Goal: Task Accomplishment & Management: Complete application form

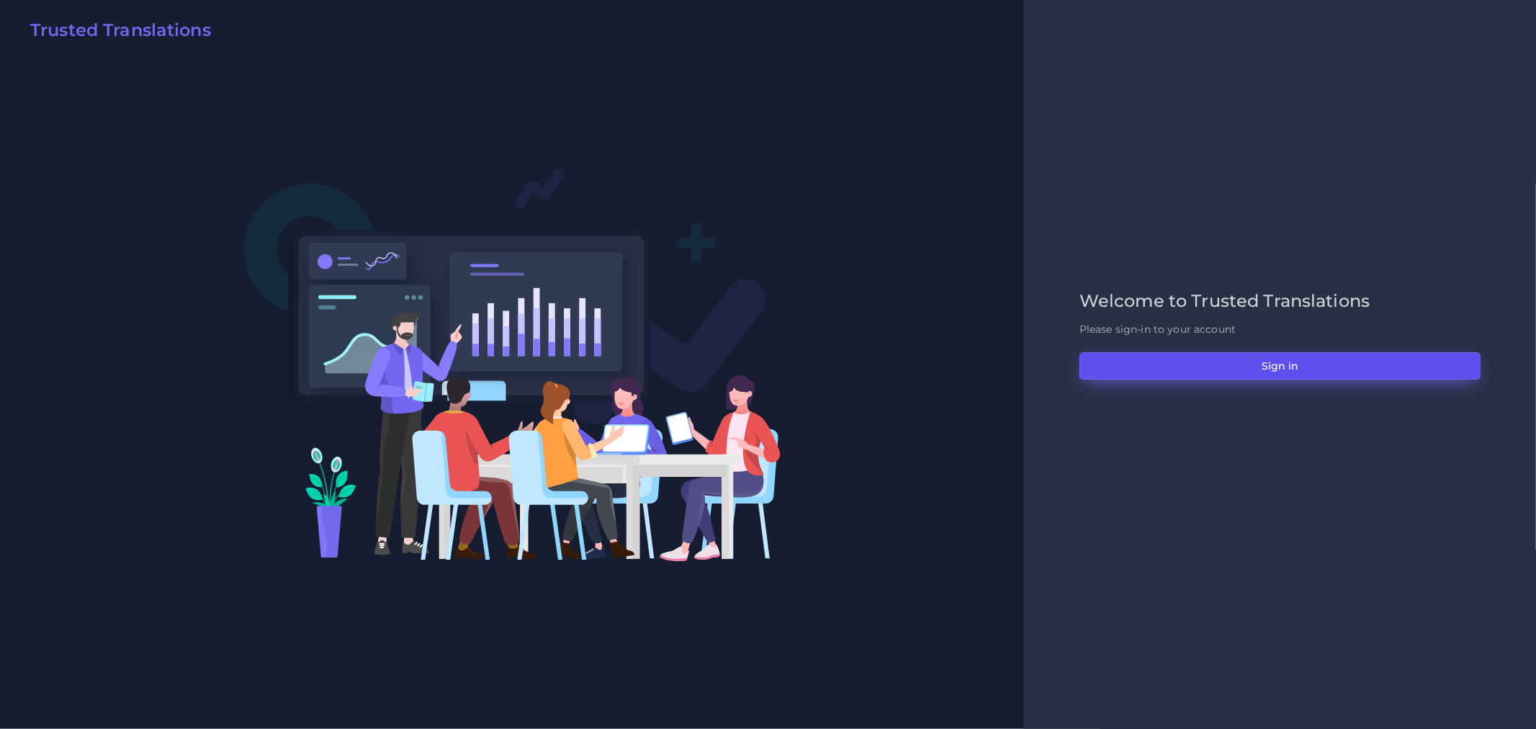
click at [1212, 374] on button "Sign in" at bounding box center [1279, 365] width 401 height 27
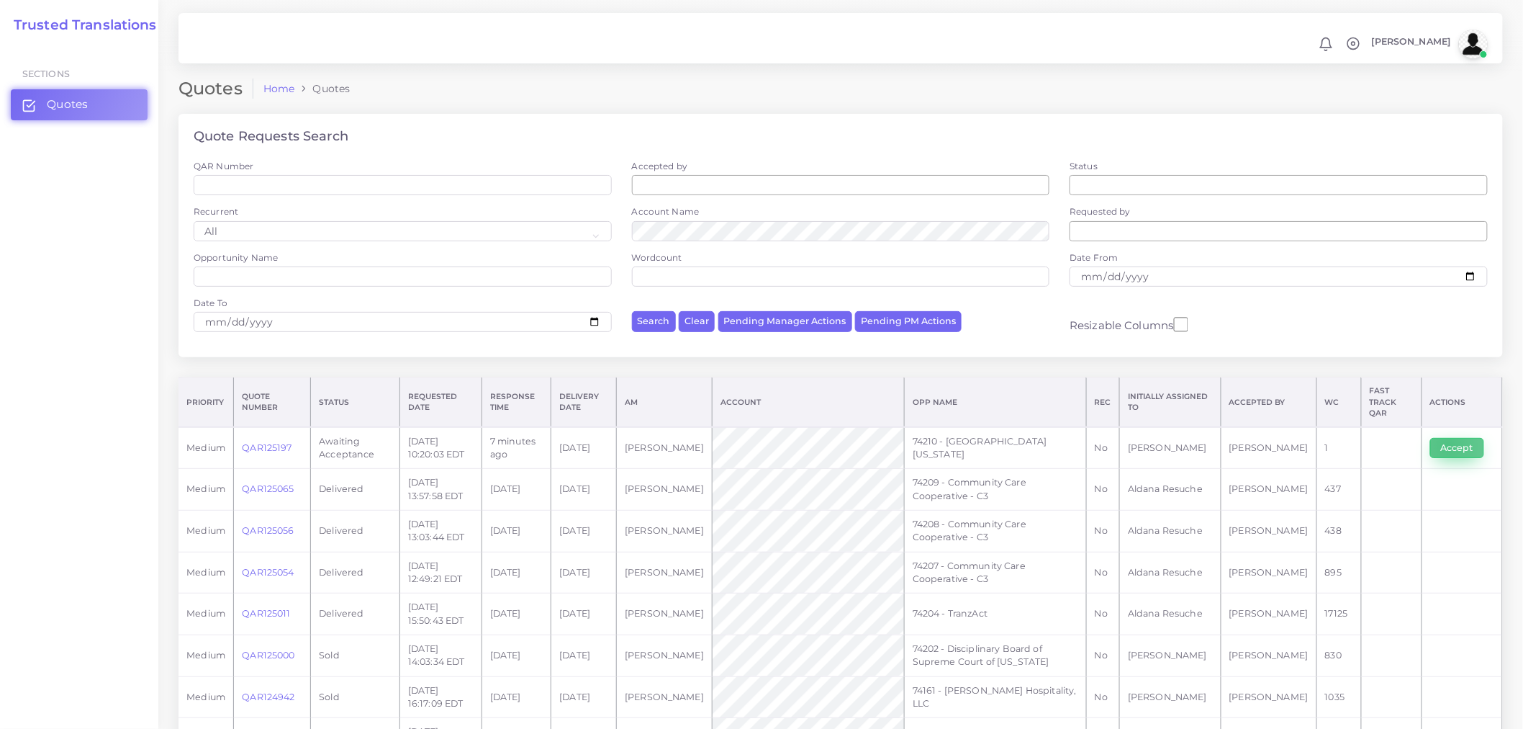
click at [1449, 438] on button "Accept" at bounding box center [1458, 448] width 54 height 20
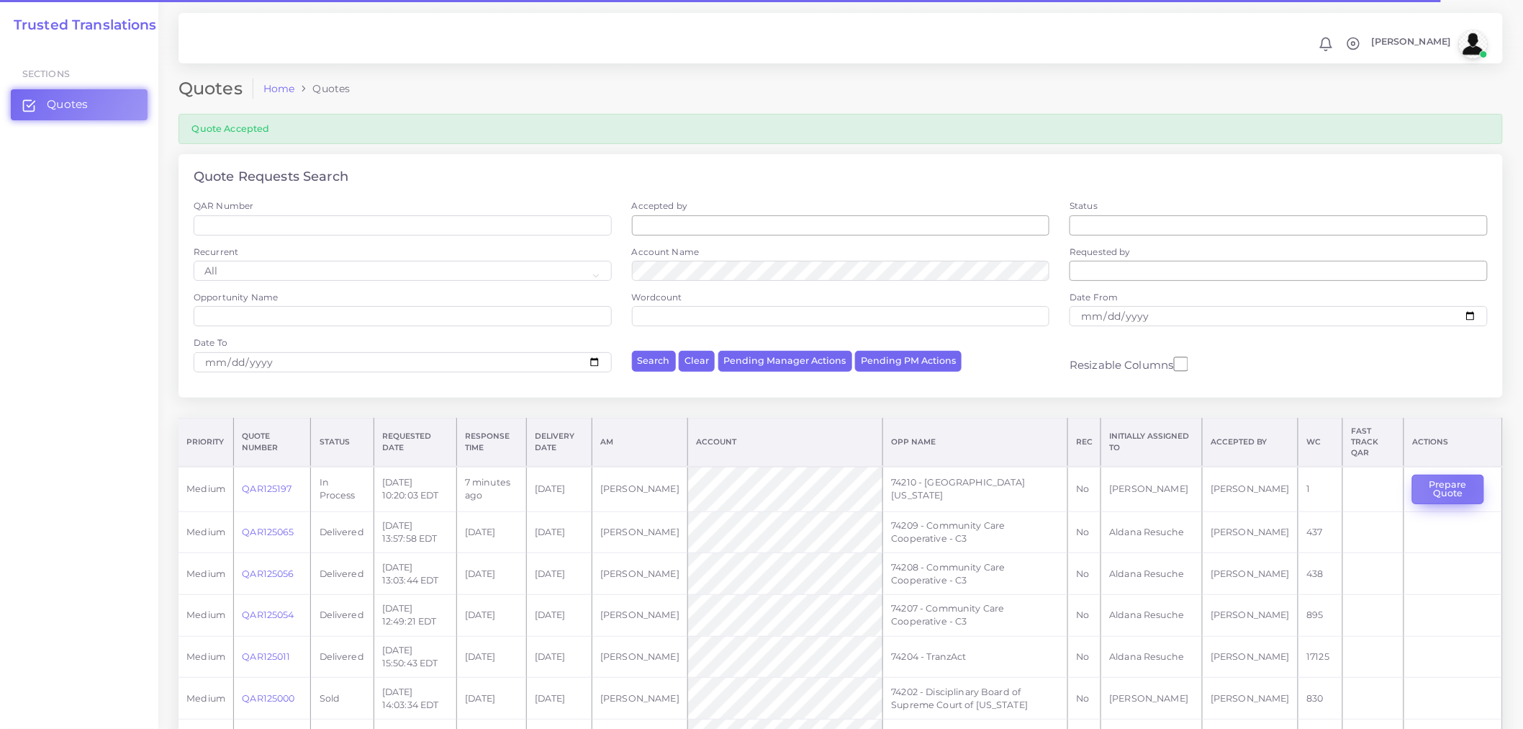
click at [1459, 478] on button "Prepare Quote" at bounding box center [1448, 489] width 71 height 30
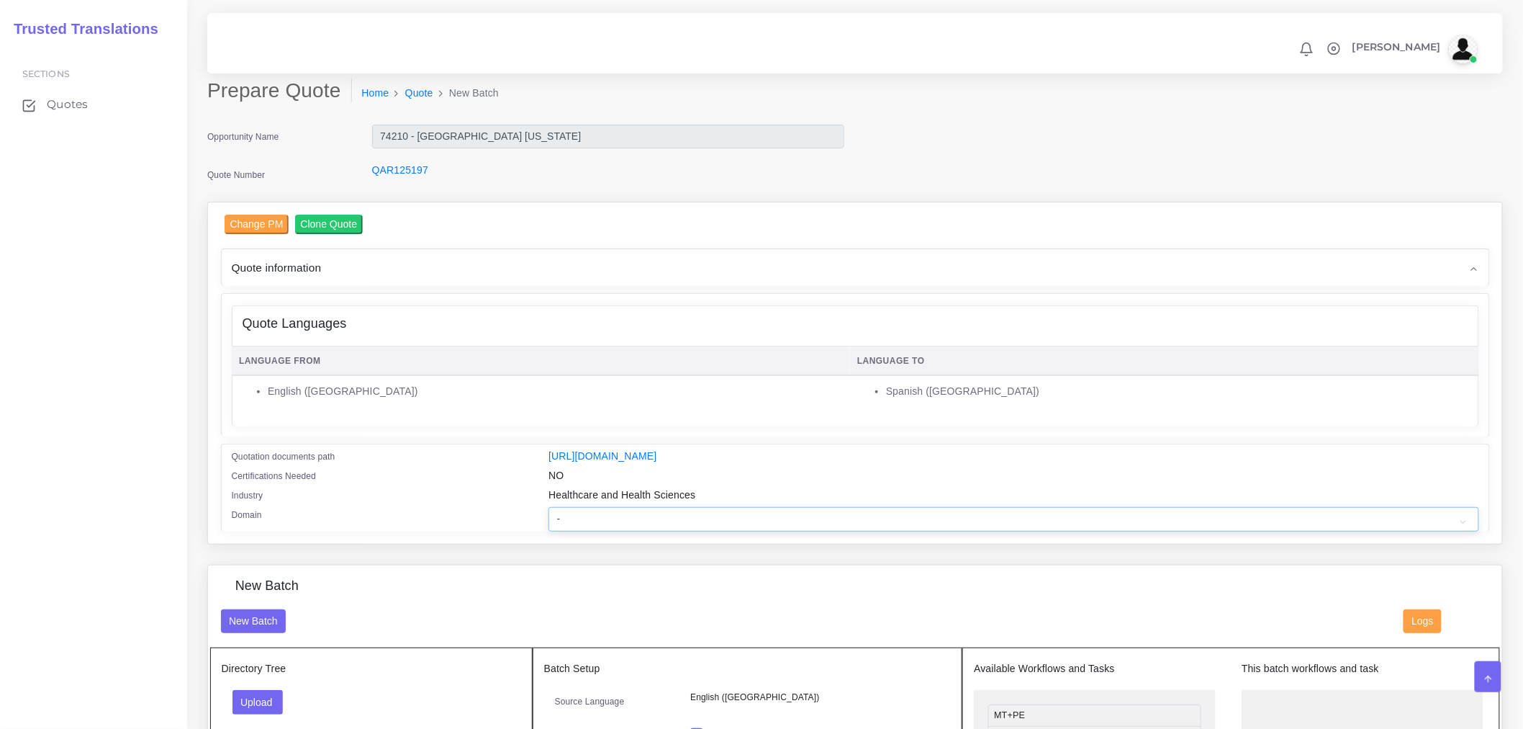
click at [574, 528] on select "- Advertising and Media Agriculture, Forestry and Fishing Architecture, Buildin…" at bounding box center [1014, 519] width 930 height 24
select select "Healthcare and Health Sciences"
click at [549, 516] on select "- Advertising and Media Agriculture, Forestry and Fishing Architecture, Buildin…" at bounding box center [1014, 519] width 930 height 24
click at [254, 710] on button "Upload" at bounding box center [258, 702] width 51 height 24
click at [300, 674] on label "Files" at bounding box center [282, 666] width 99 height 18
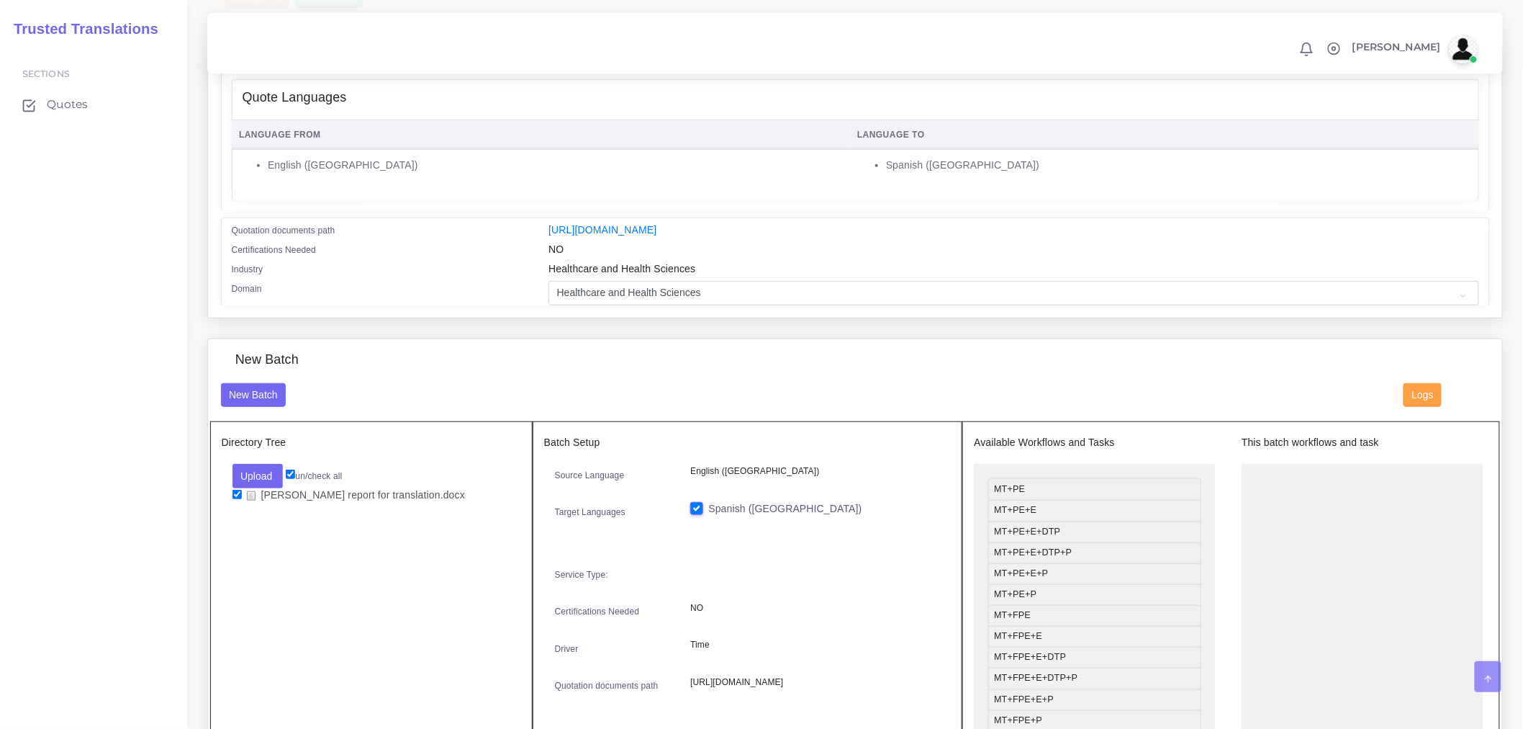
scroll to position [320, 0]
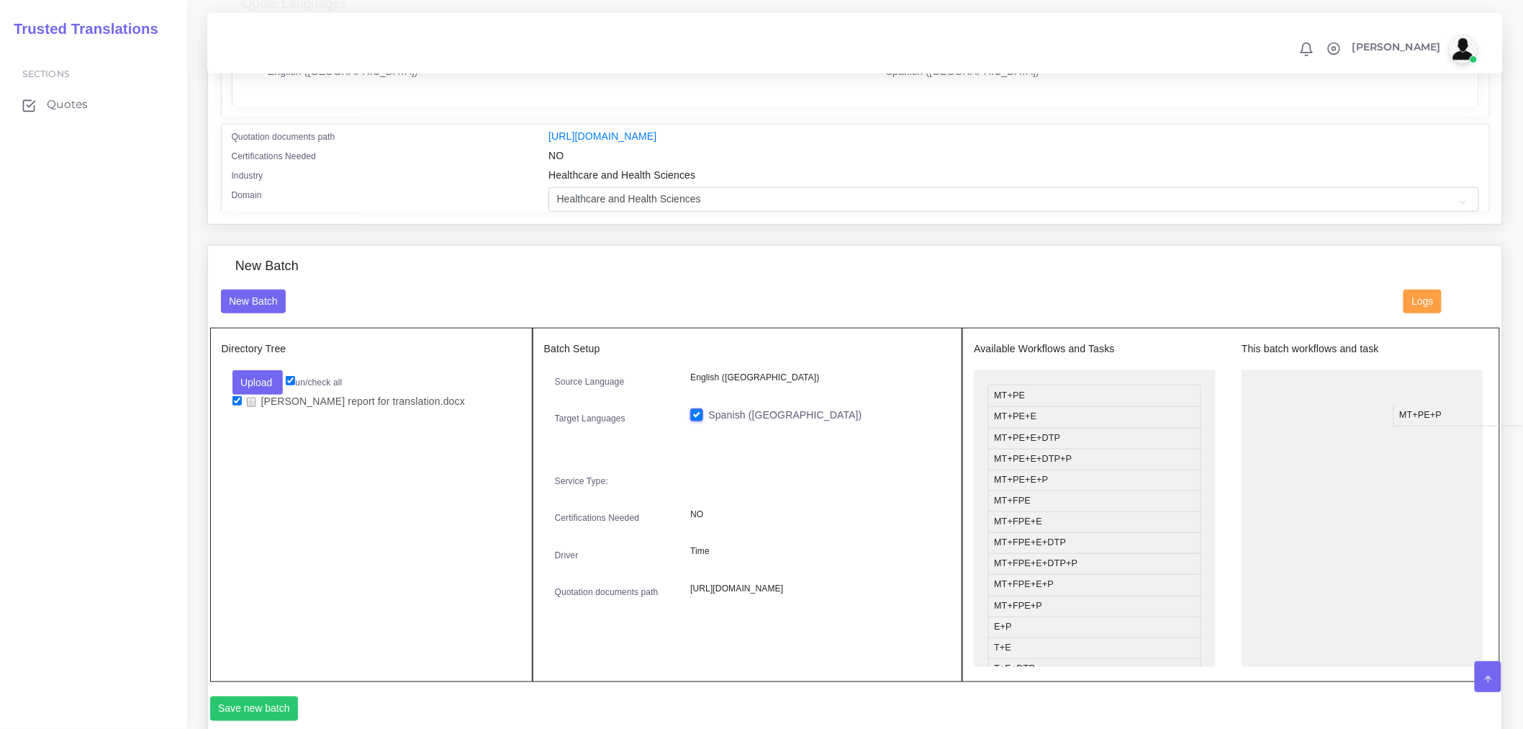
drag, startPoint x: 1048, startPoint y: 513, endPoint x: 1333, endPoint y: 436, distance: 295.3
drag, startPoint x: 1024, startPoint y: 498, endPoint x: 1315, endPoint y: 441, distance: 297.0
click at [243, 720] on button "Save new batch" at bounding box center [254, 708] width 89 height 24
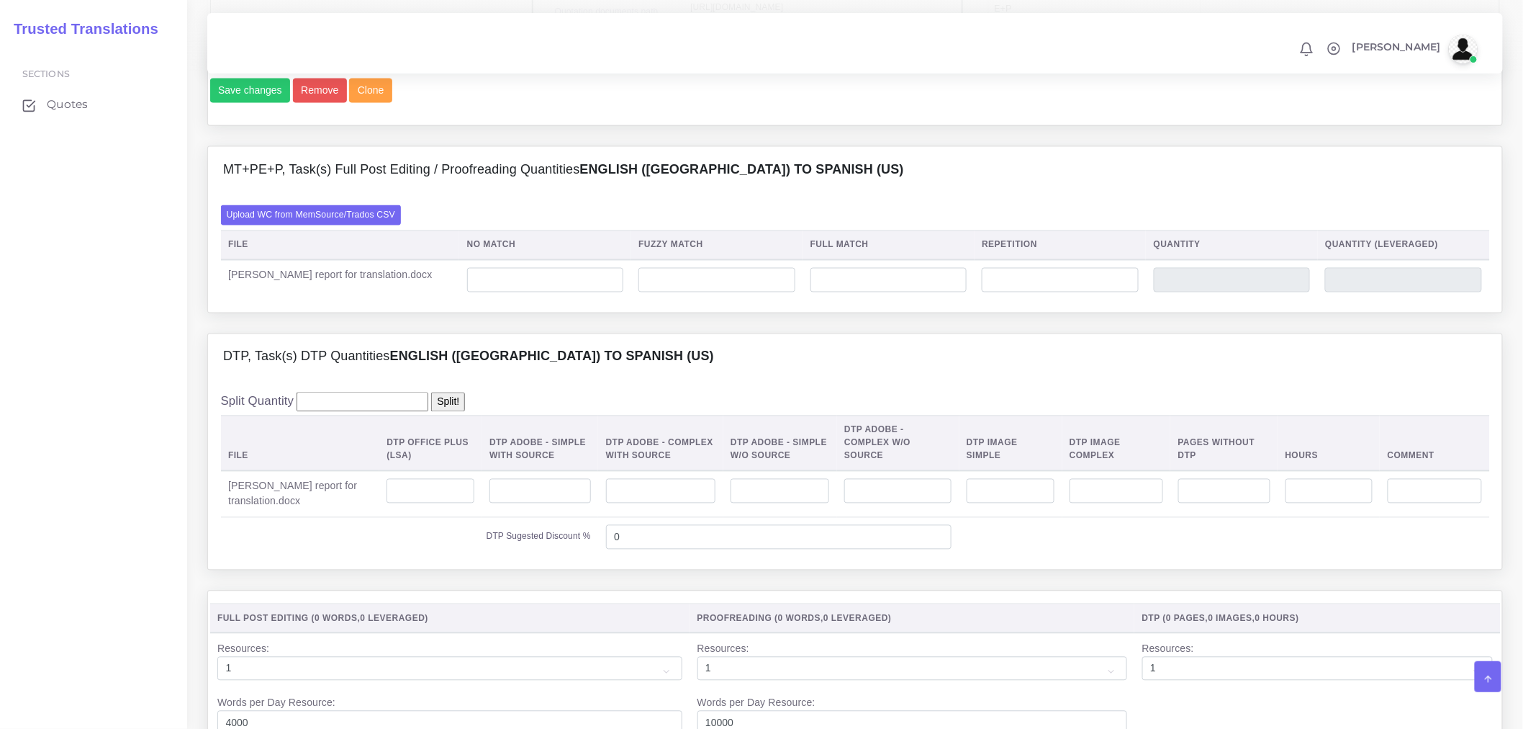
scroll to position [1040, 0]
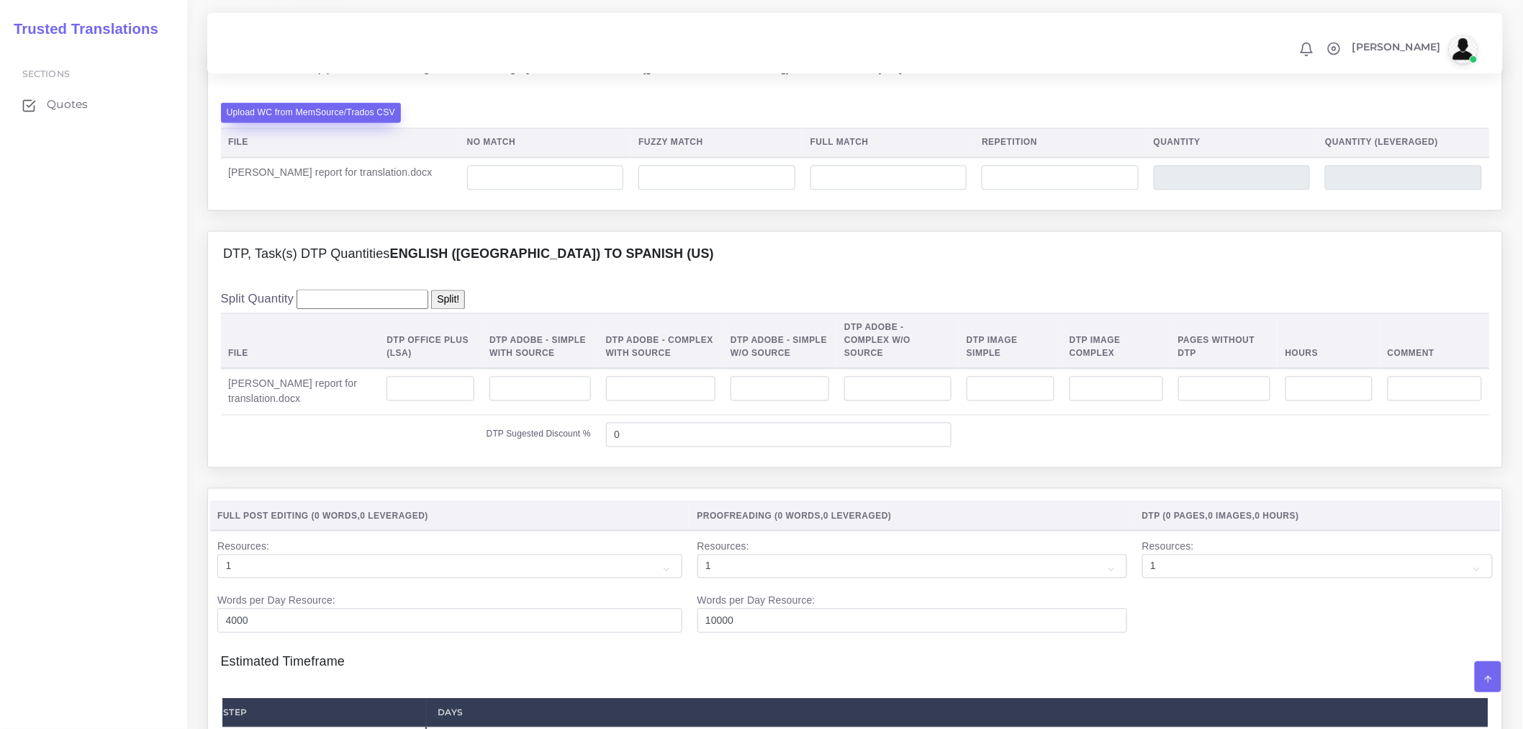
click at [335, 122] on label "Upload WC from MemSource/Trados CSV" at bounding box center [311, 112] width 181 height 19
click at [0, 0] on input "Upload WC from MemSource/Trados CSV" at bounding box center [0, 0] width 0 height 0
click at [999, 91] on div "MT+PE+P, Task(s) Full Post Editing / Proofreading Quantities English ([GEOGRAPH…" at bounding box center [855, 68] width 1295 height 46
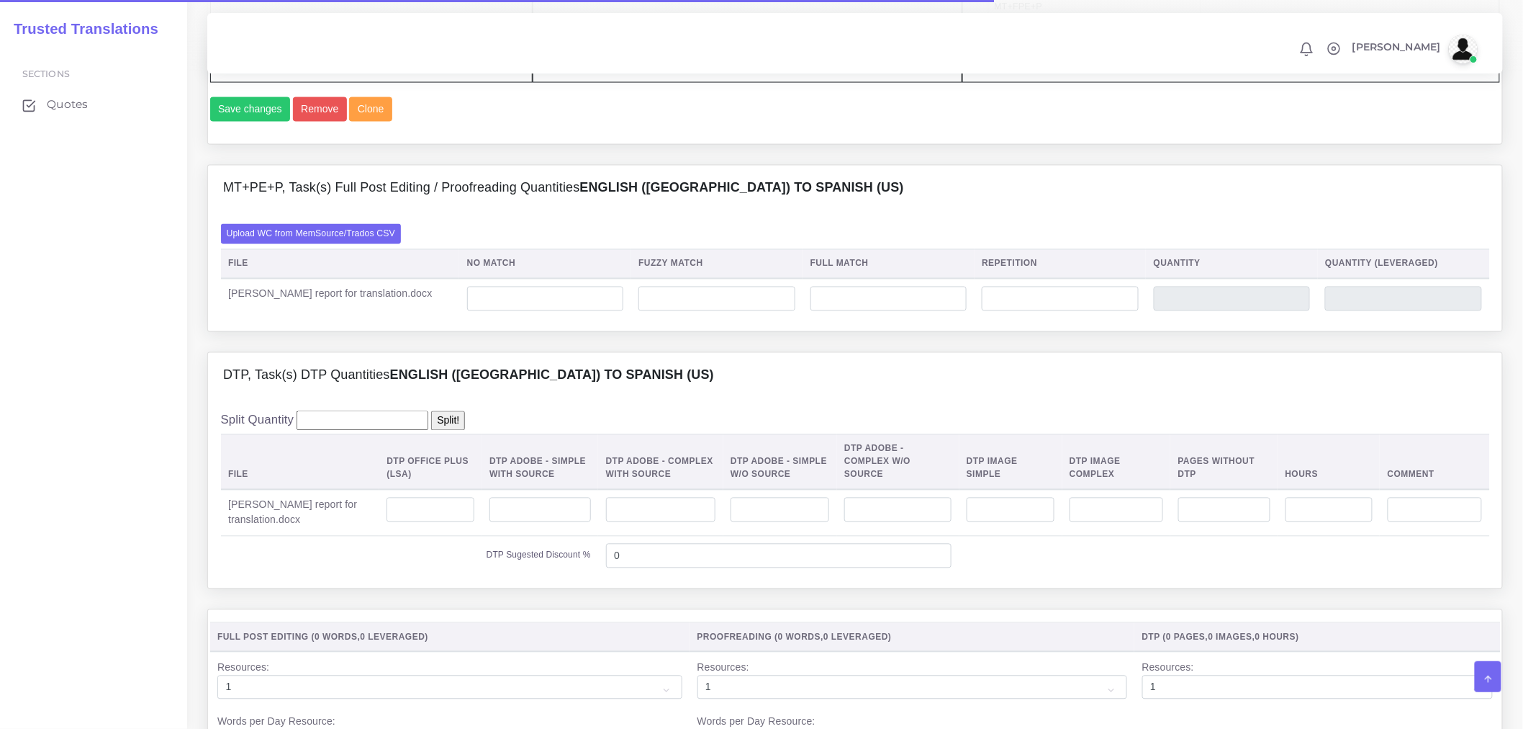
scroll to position [1040, 0]
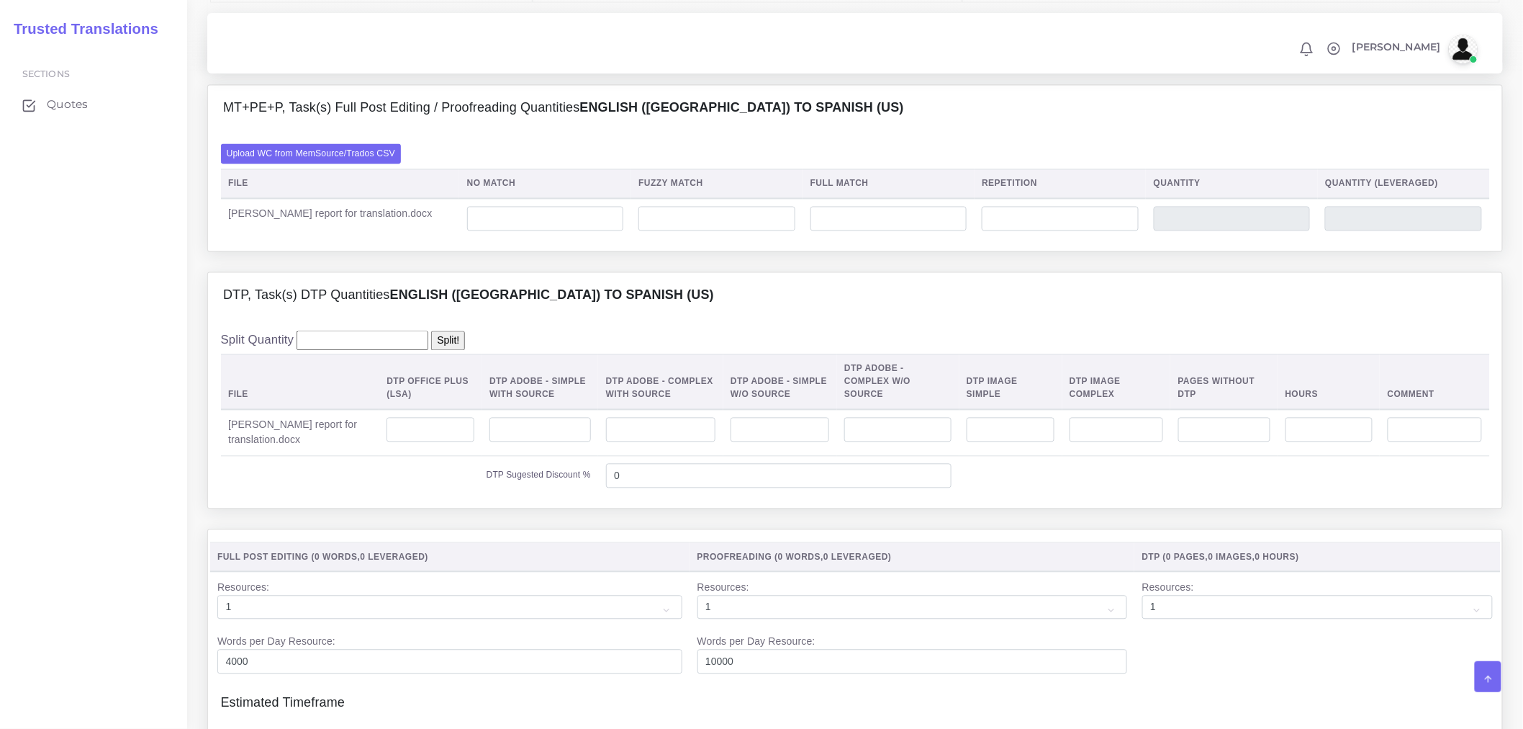
click at [588, 319] on div "DTP, Task(s) DTP Quantities English (US) TO Spanish (US)" at bounding box center [855, 296] width 1295 height 46
click at [444, 442] on input "number" at bounding box center [431, 430] width 88 height 24
type input "4"
click at [616, 319] on div "DTP, Task(s) DTP Quantities English (US) TO Spanish (US)" at bounding box center [855, 296] width 1295 height 46
click at [320, 163] on label "Upload WC from MemSource/Trados CSV" at bounding box center [311, 153] width 181 height 19
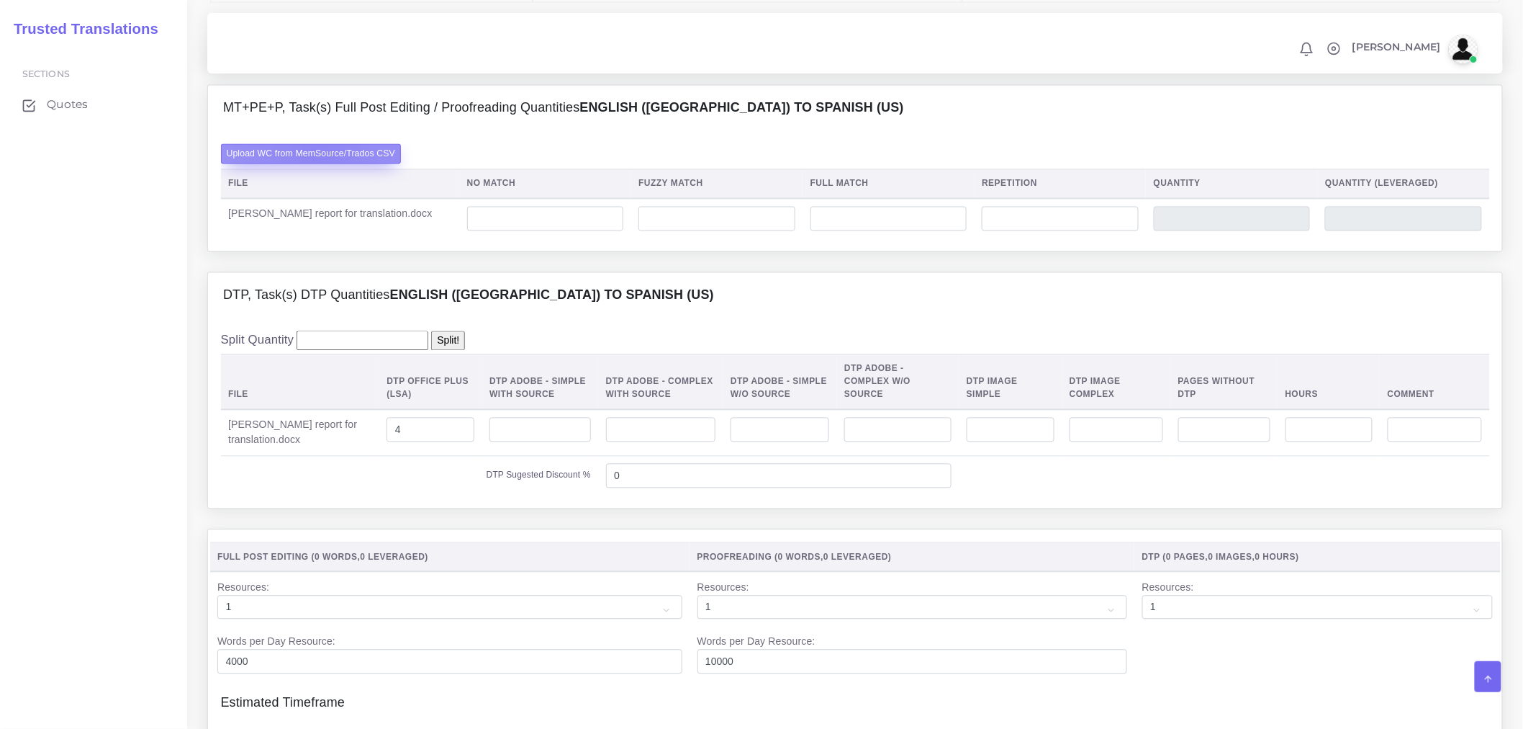
click at [0, 0] on input "Upload WC from MemSource/Trados CSV" at bounding box center [0, 0] width 0 height 0
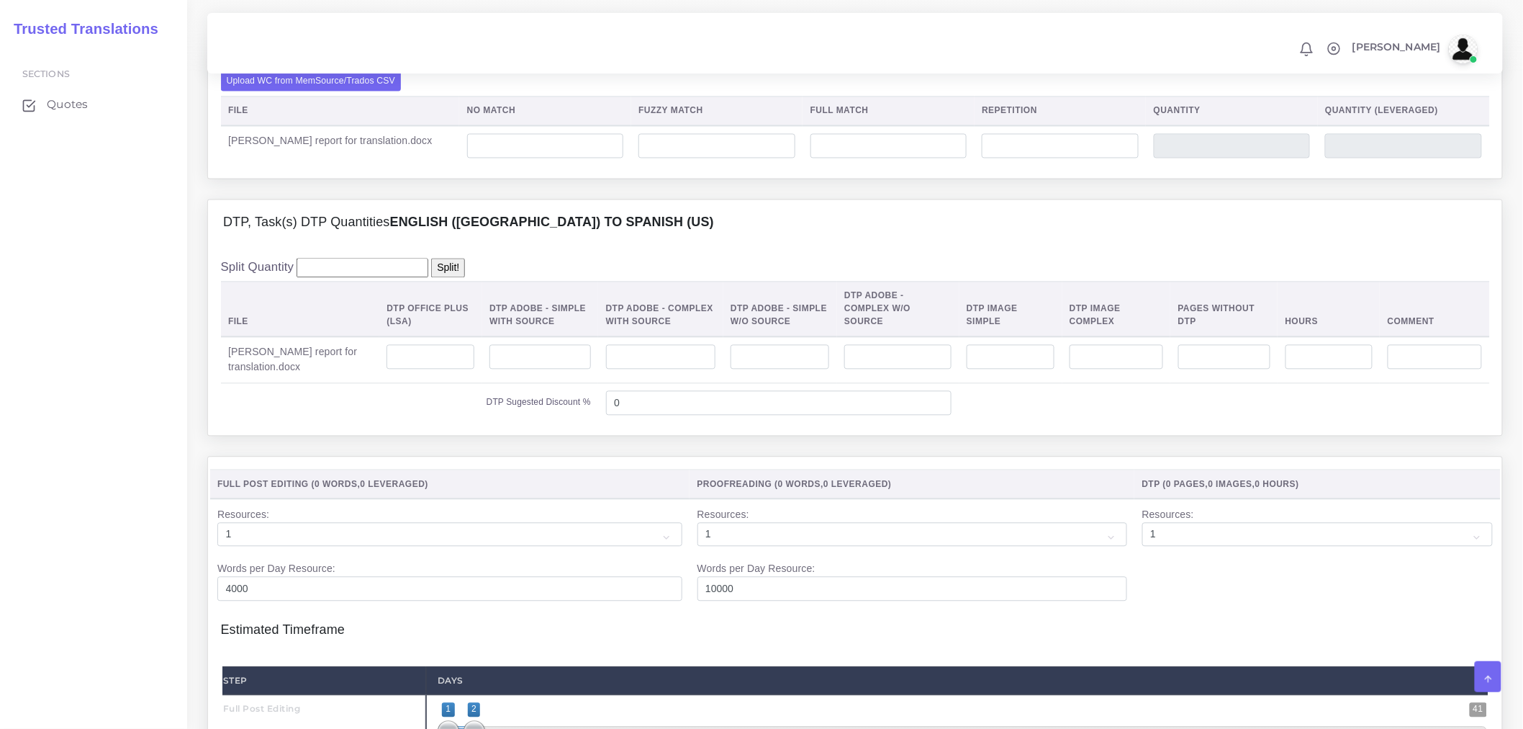
scroll to position [1120, 0]
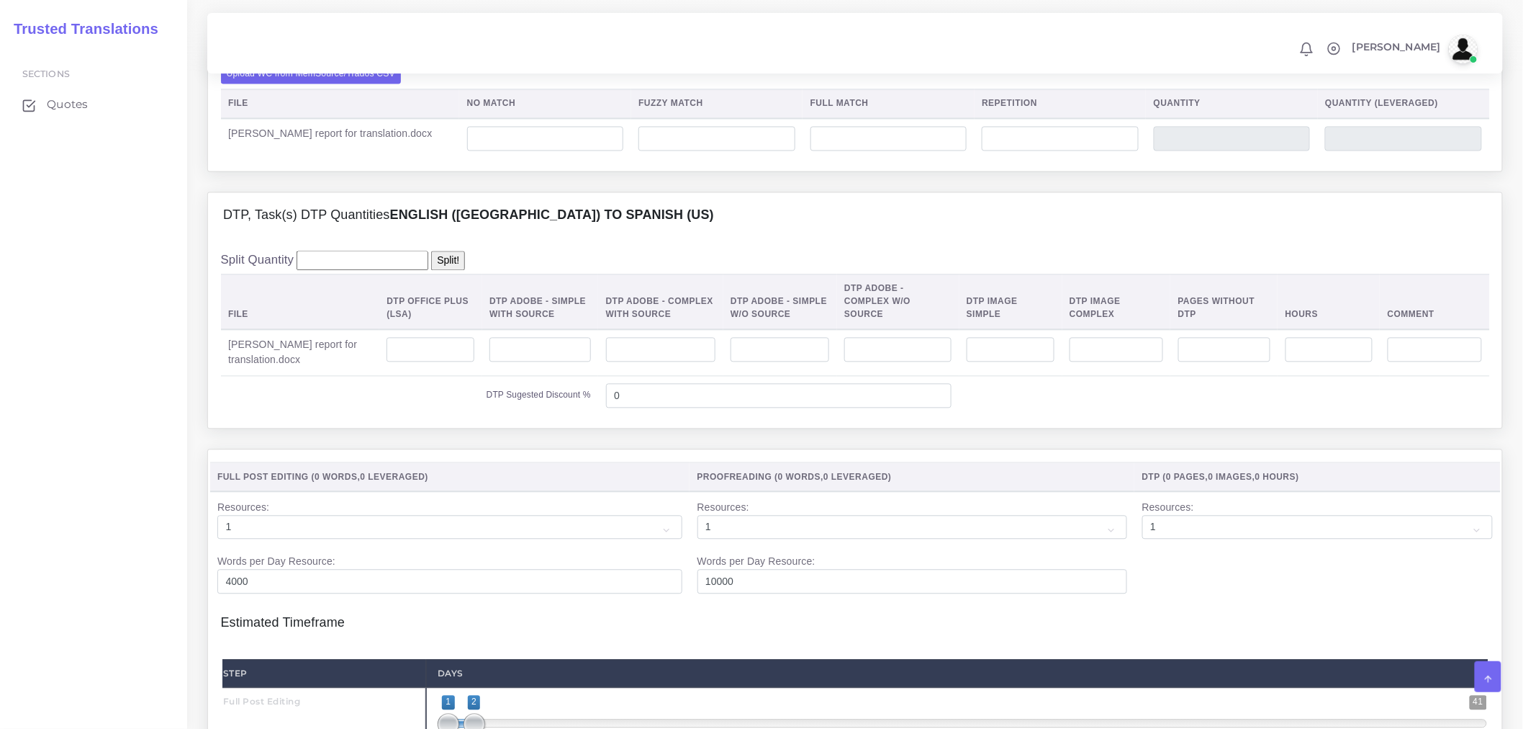
click at [675, 239] on div "DTP, Task(s) DTP Quantities English (US) TO Spanish (US)" at bounding box center [855, 216] width 1295 height 46
click at [469, 125] on div "Upload WC from MemSource/Trados CSV File No Match Fuzzy Match Full Match Repeti…" at bounding box center [855, 111] width 1269 height 94
click at [354, 84] on label "Upload WC from MemSource/Trados CSV" at bounding box center [311, 73] width 181 height 19
click at [0, 0] on input "Upload WC from MemSource/Trados CSV" at bounding box center [0, 0] width 0 height 0
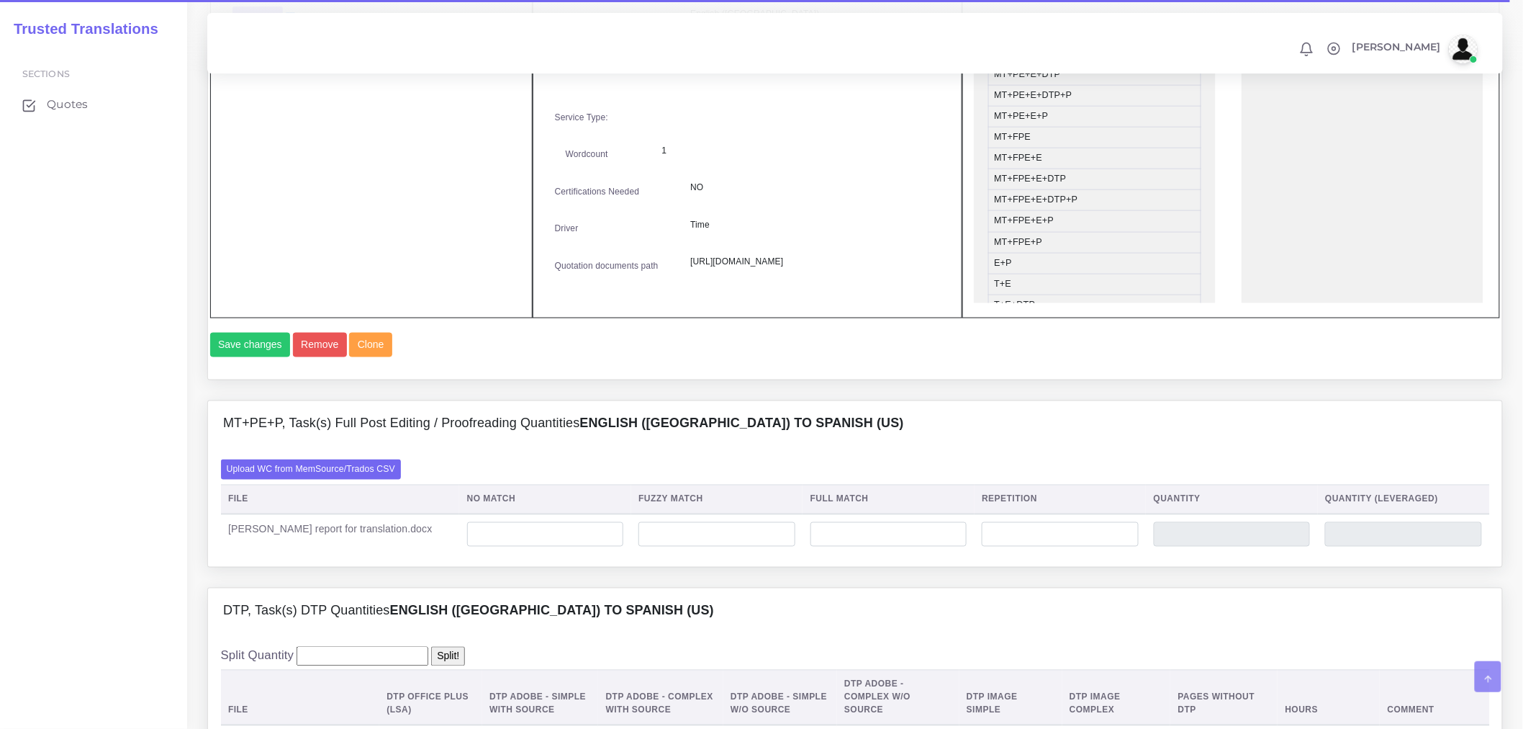
scroll to position [880, 0]
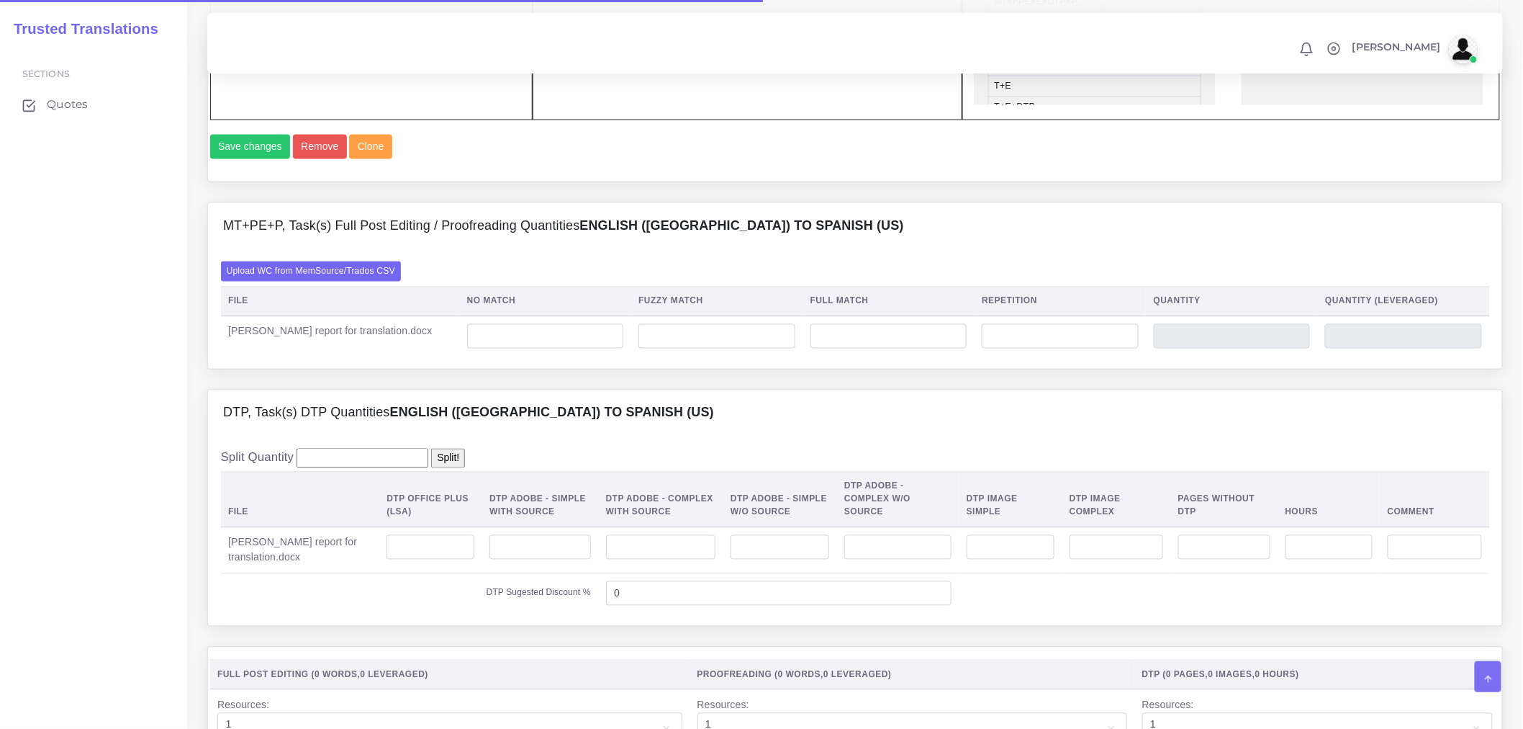
scroll to position [881, 0]
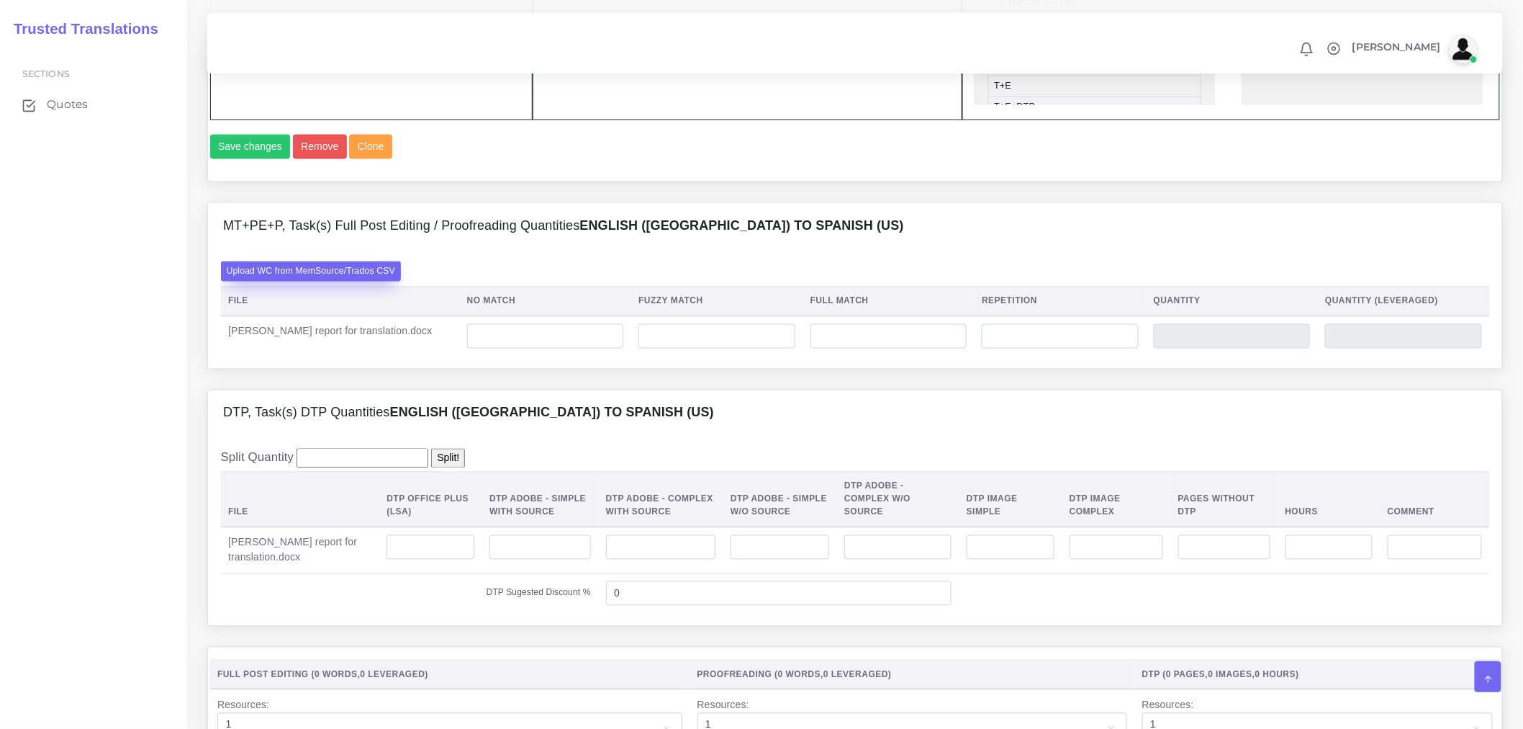
click at [359, 281] on label "Upload WC from MemSource/Trados CSV" at bounding box center [311, 270] width 181 height 19
click at [0, 0] on input "Upload WC from MemSource/Trados CSV" at bounding box center [0, 0] width 0 height 0
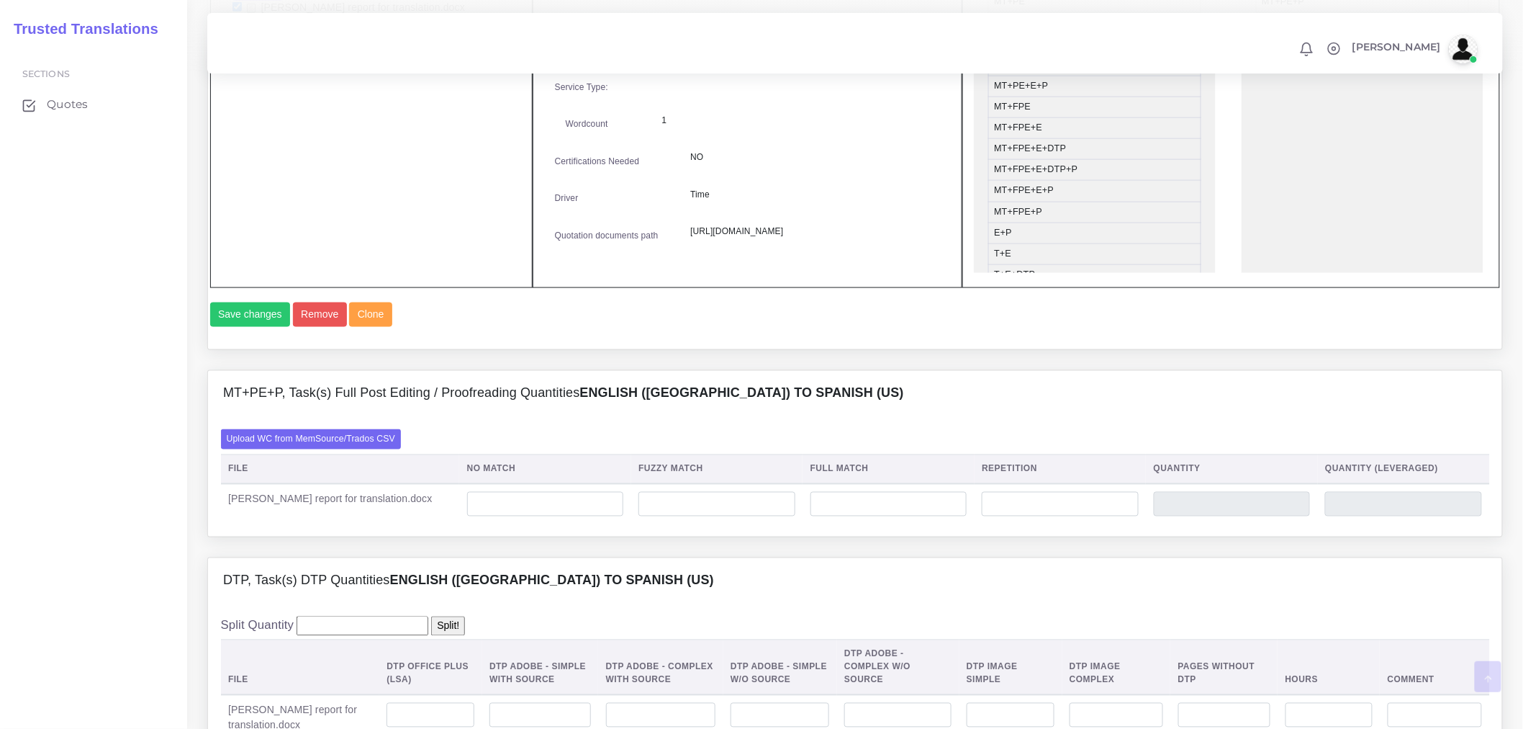
scroll to position [960, 0]
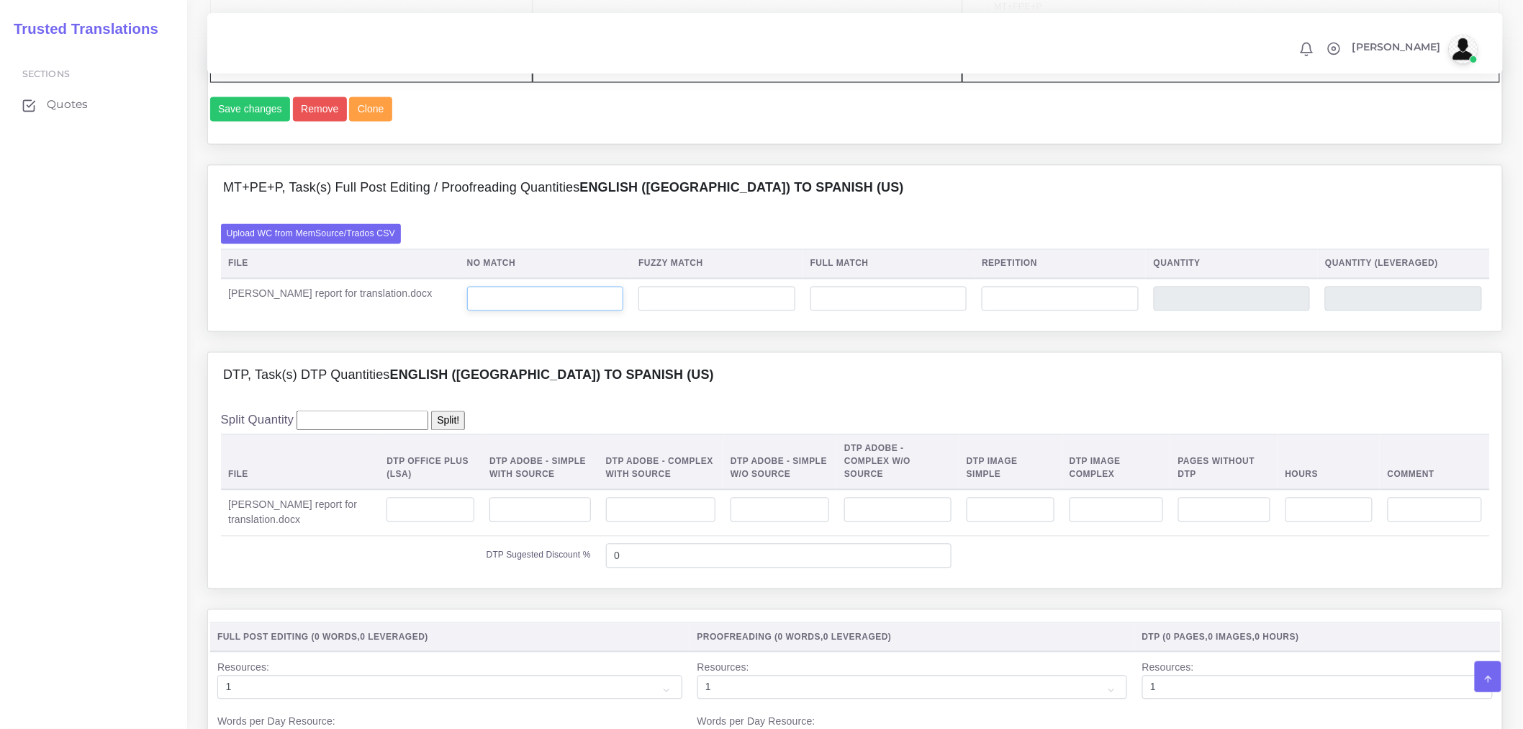
click at [553, 311] on input "number" at bounding box center [545, 299] width 157 height 24
type input "1124"
click at [735, 311] on input "number" at bounding box center [717, 299] width 157 height 24
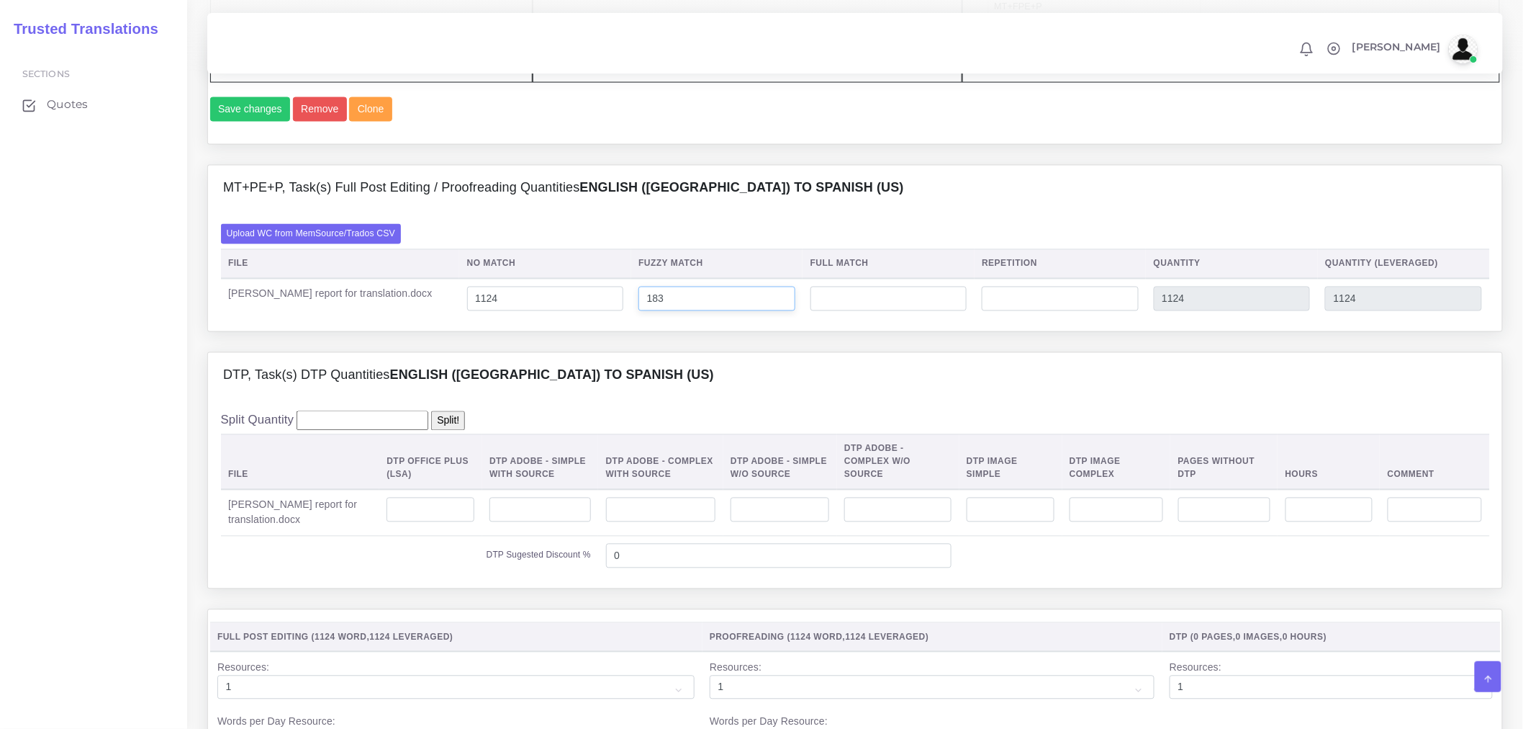
type input "183"
type input "1307"
type input "1215"
click at [890, 311] on input "number" at bounding box center [889, 299] width 157 height 24
type input "99"
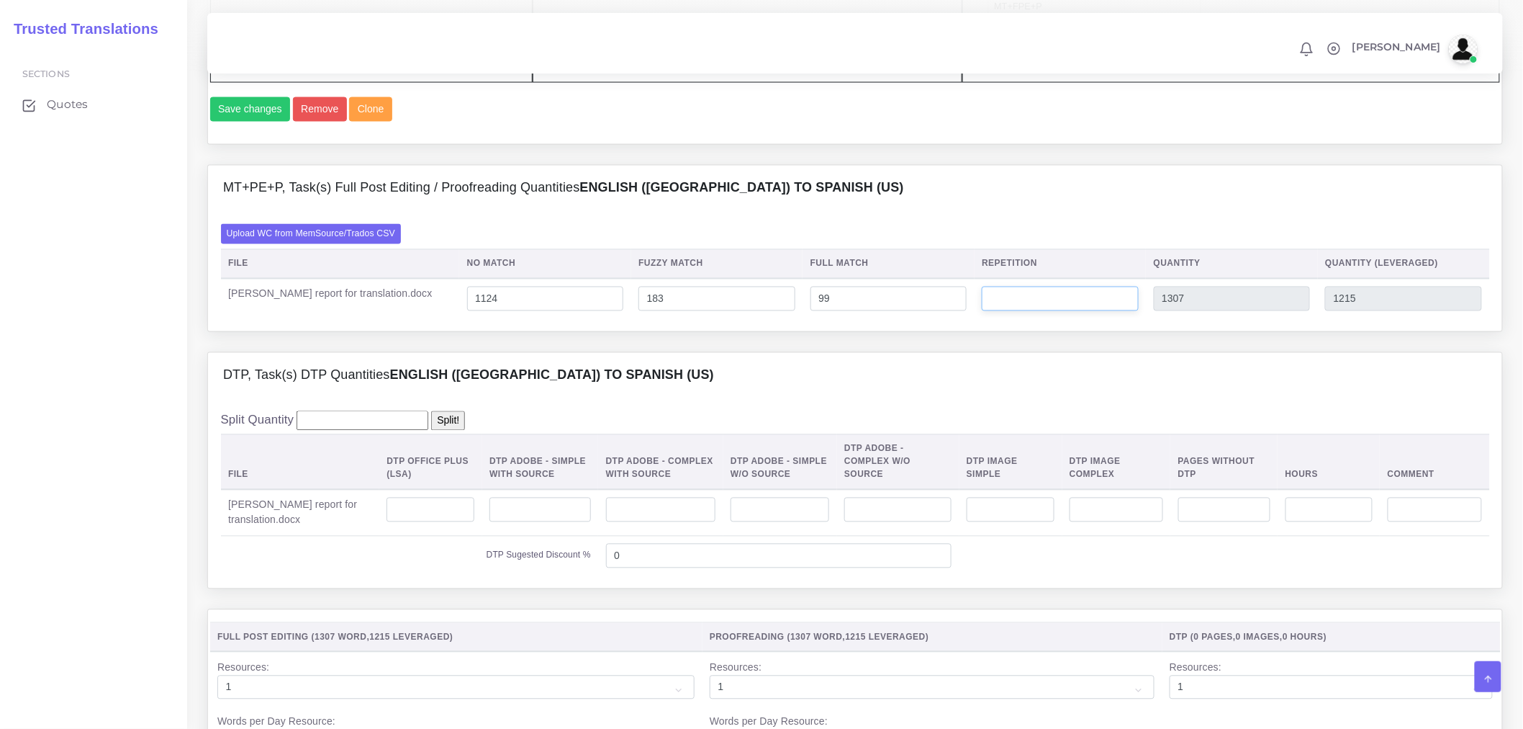
type input "1406"
type input "1240"
click at [1045, 311] on input "number" at bounding box center [1060, 299] width 157 height 24
type input "0"
type input "1"
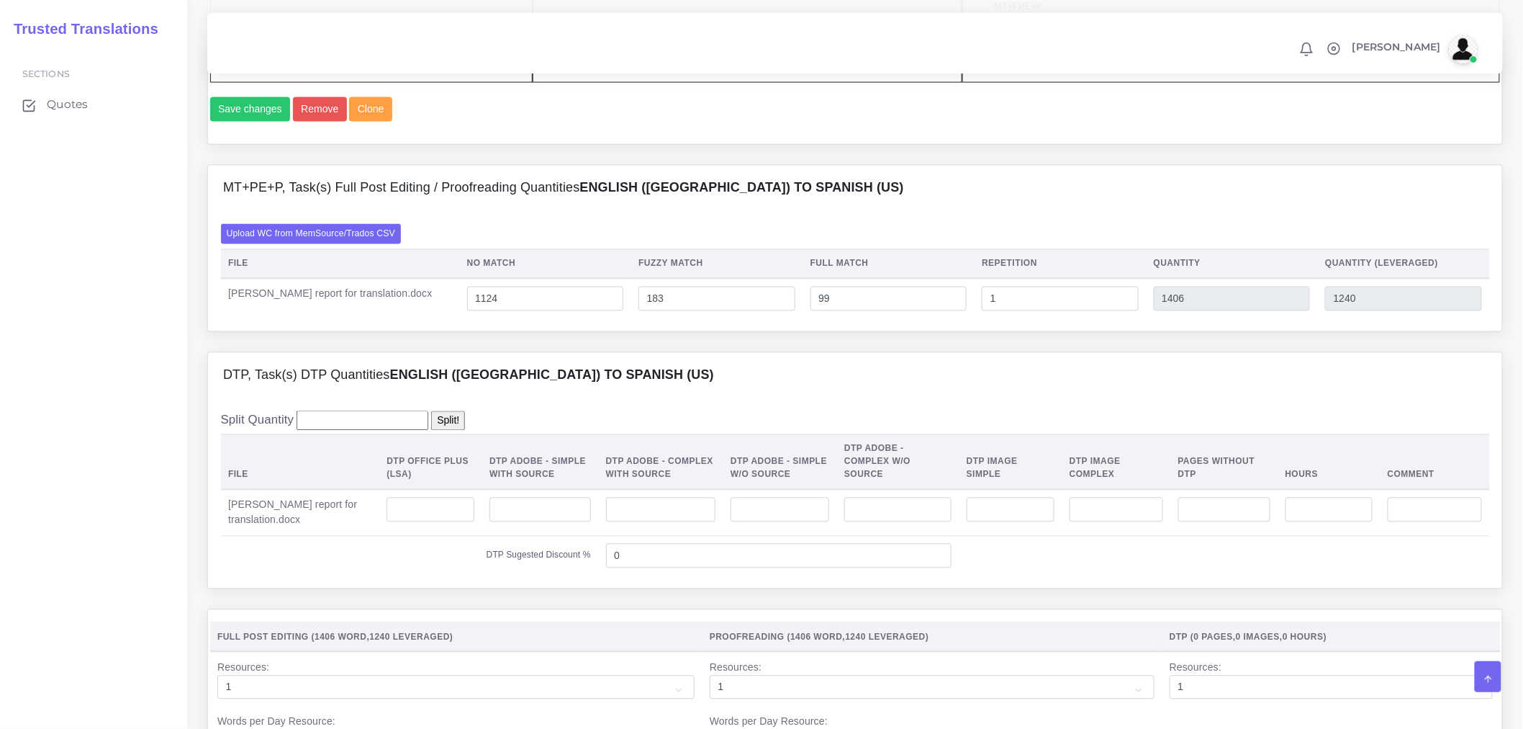
type input "1407"
drag, startPoint x: 891, startPoint y: 413, endPoint x: 883, endPoint y: 423, distance: 12.4
click at [888, 399] on div "DTP, Task(s) DTP Quantities English (US) TO Spanish (US)" at bounding box center [855, 376] width 1295 height 46
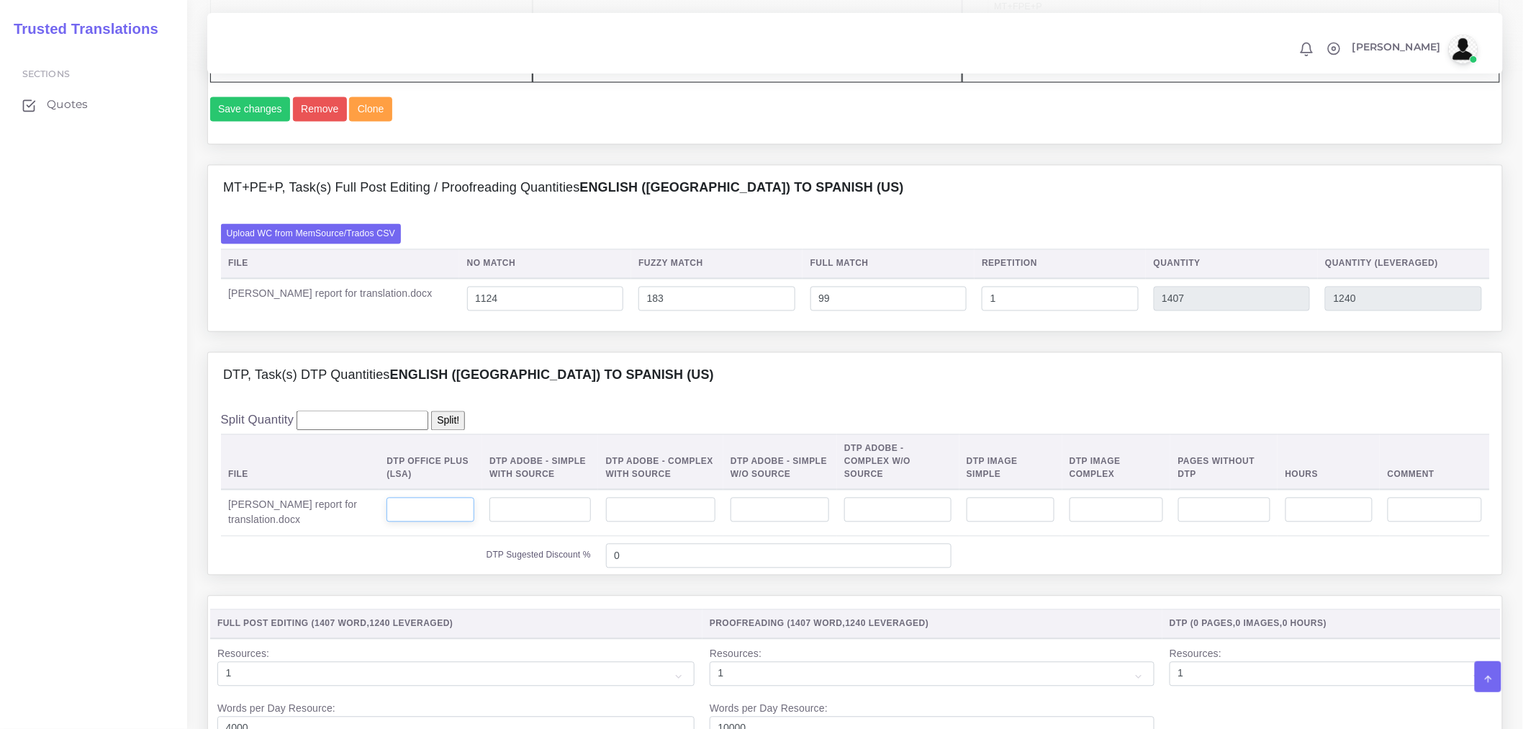
click at [419, 522] on input "number" at bounding box center [431, 510] width 88 height 24
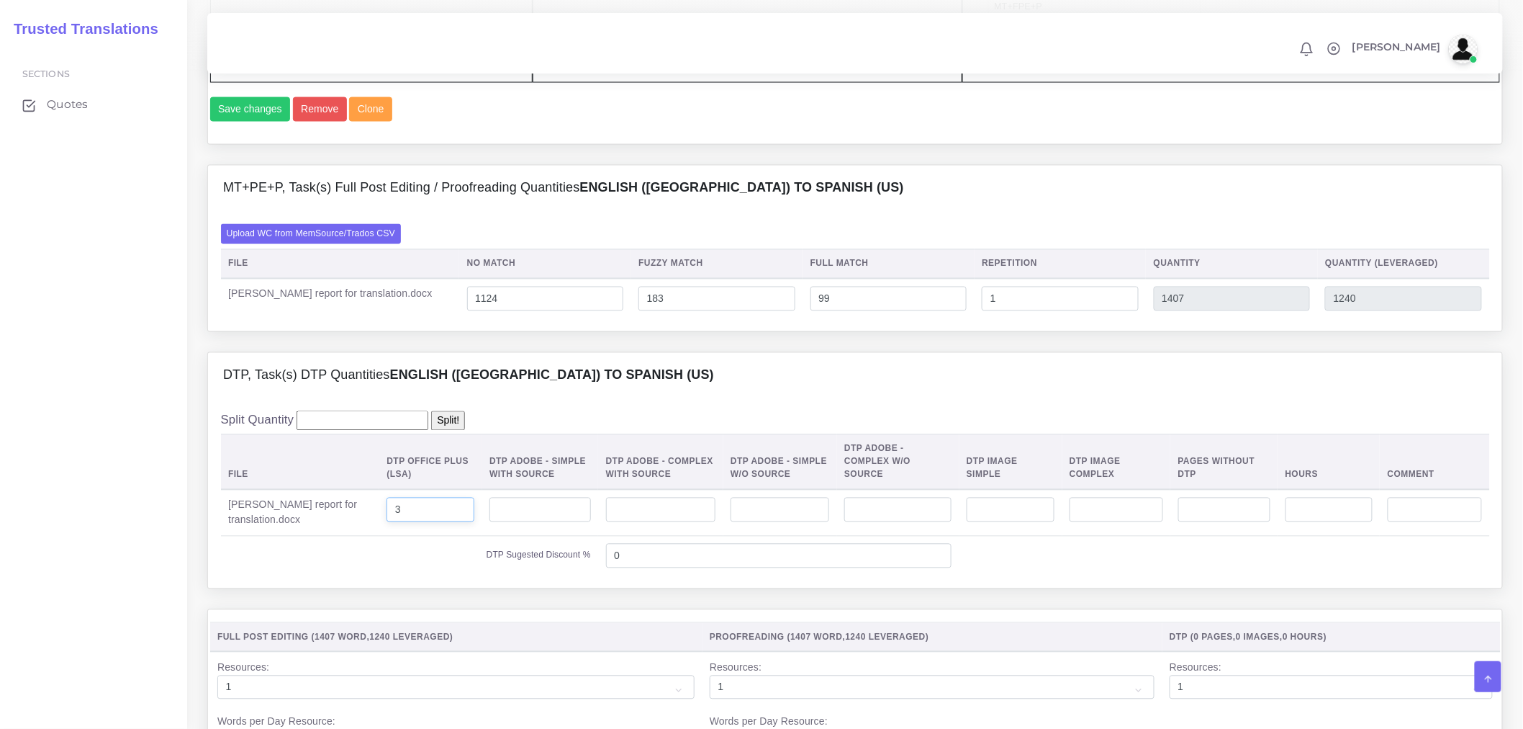
drag, startPoint x: 458, startPoint y: 552, endPoint x: 452, endPoint y: 541, distance: 12.9
click at [456, 536] on td "3" at bounding box center [430, 513] width 103 height 47
drag, startPoint x: 451, startPoint y: 539, endPoint x: 344, endPoint y: 544, distance: 107.4
click at [344, 536] on tr "Perez-Sanchez, Dylan report for translation.docx 3" at bounding box center [855, 513] width 1269 height 47
type input "4"
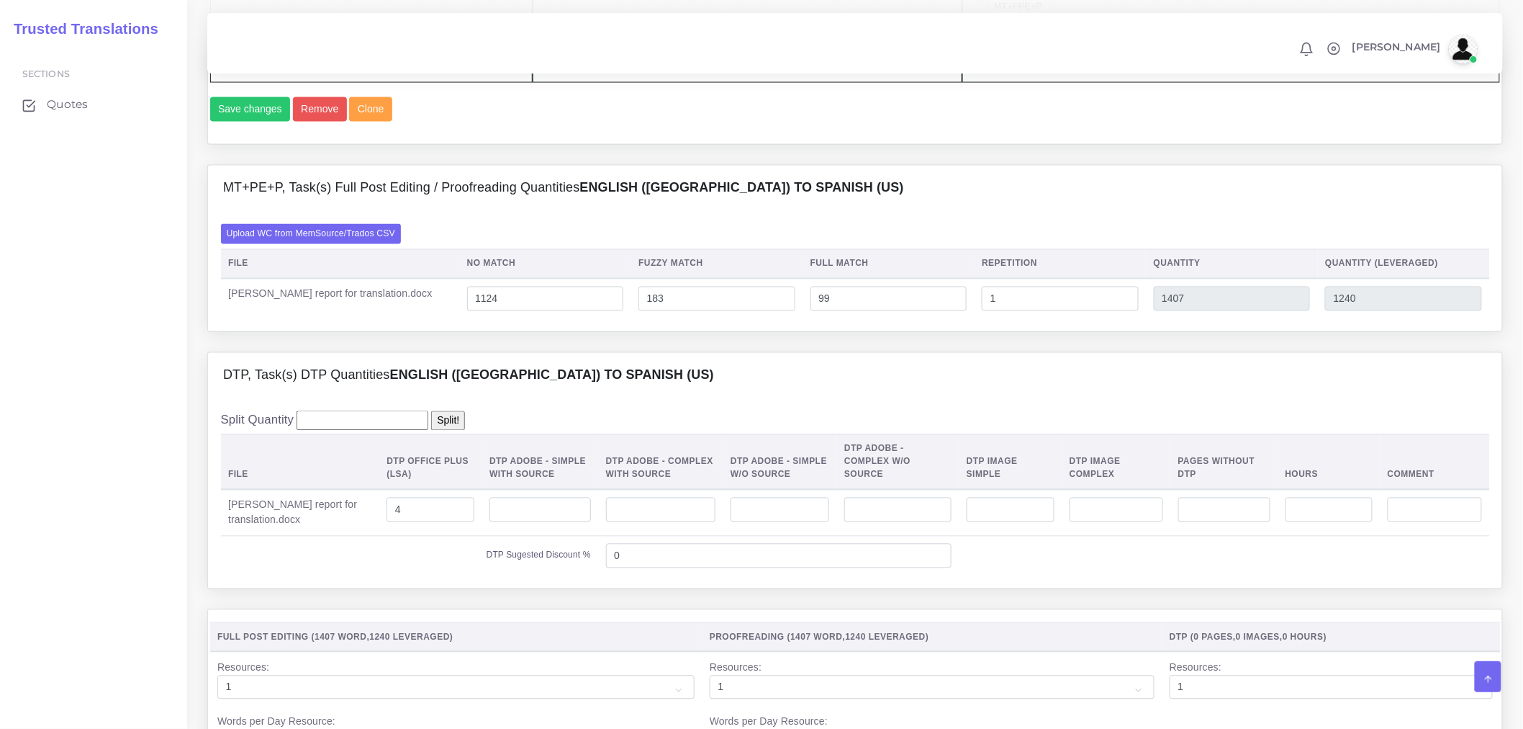
click at [726, 399] on div "DTP, Task(s) DTP Quantities English (US) TO Spanish (US)" at bounding box center [855, 376] width 1295 height 46
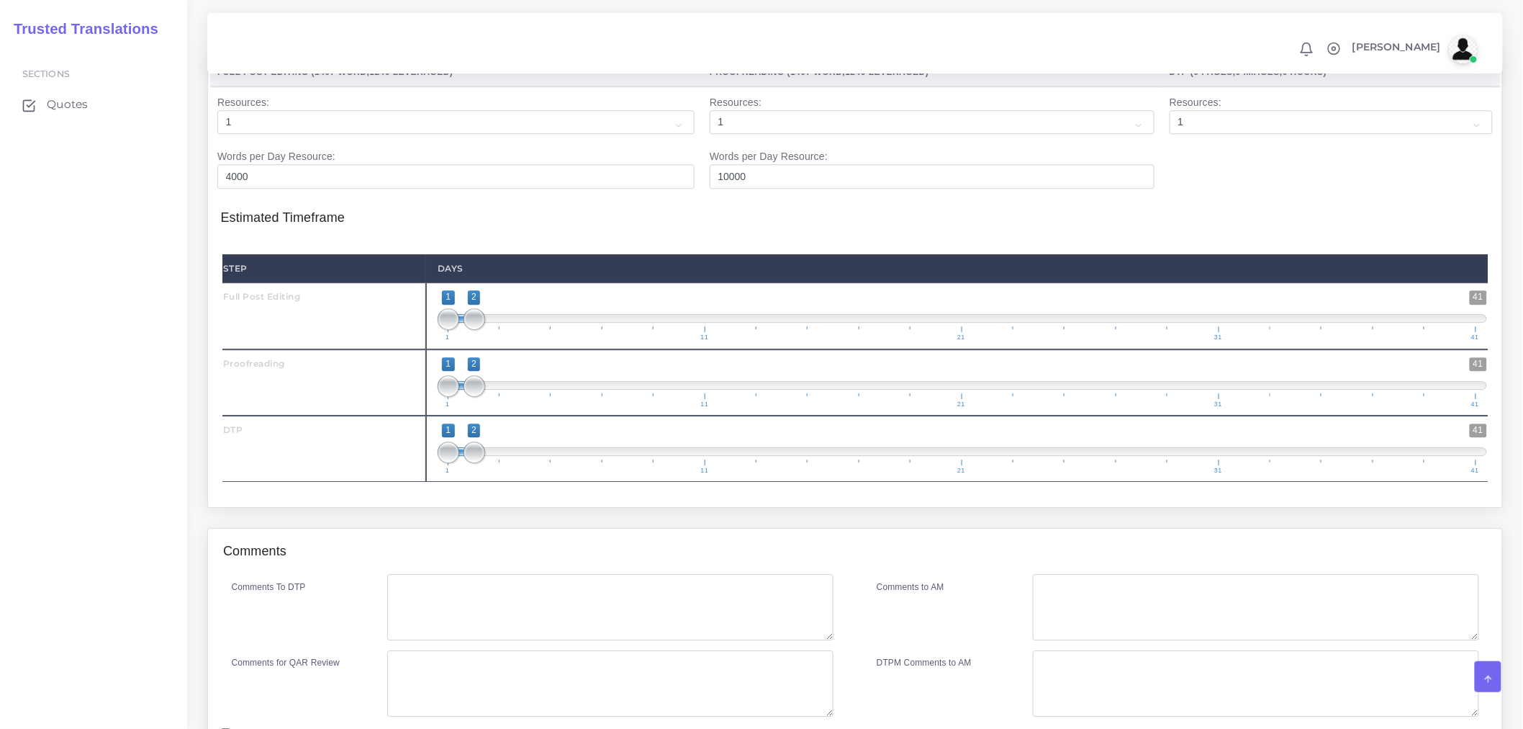
scroll to position [1600, 0]
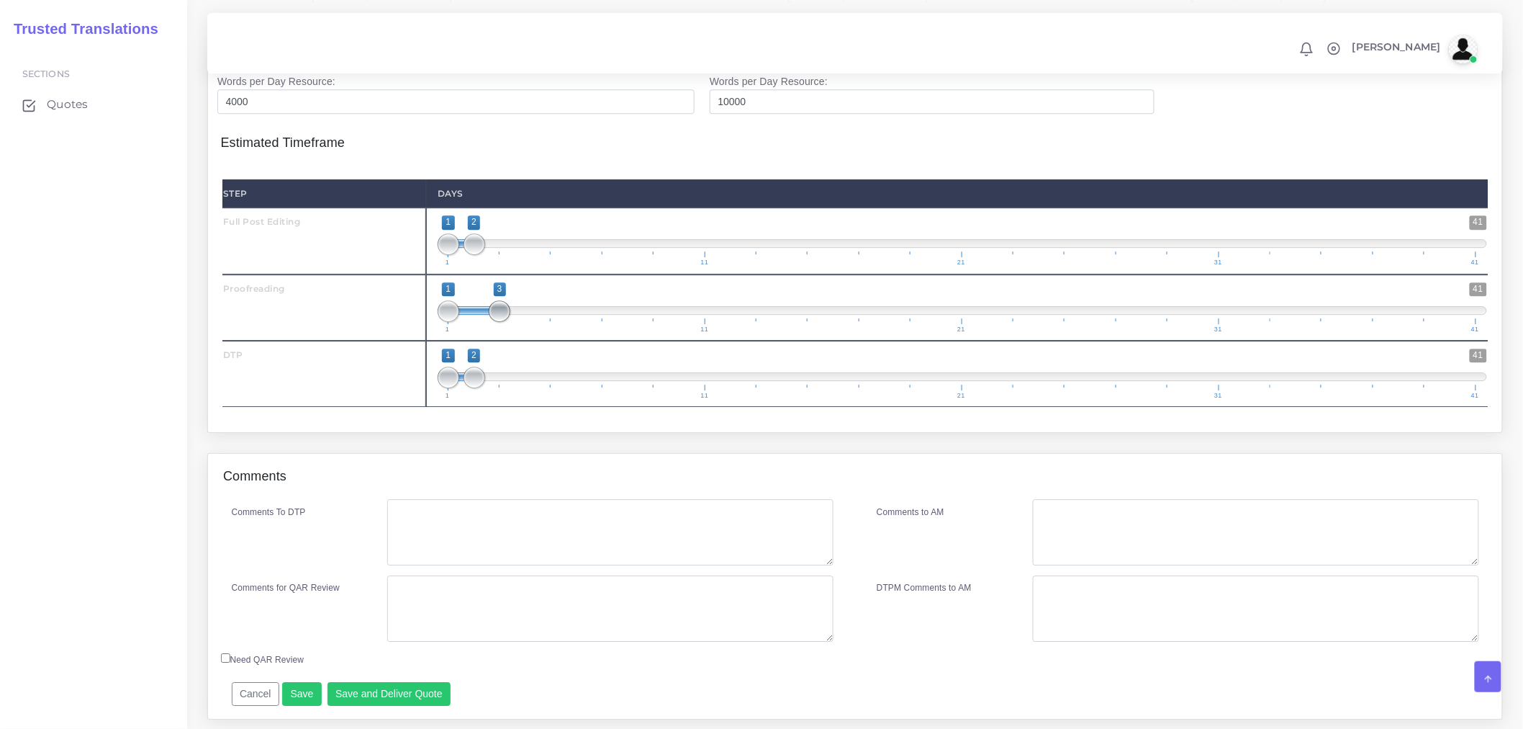
drag, startPoint x: 470, startPoint y: 346, endPoint x: 500, endPoint y: 344, distance: 30.3
click at [500, 322] on span at bounding box center [500, 311] width 22 height 22
type input "2;3"
drag, startPoint x: 441, startPoint y: 341, endPoint x: 456, endPoint y: 339, distance: 14.5
click at [456, 333] on span "1 41 2 3 2 — 3 1 11 21 31 41" at bounding box center [963, 307] width 1050 height 50
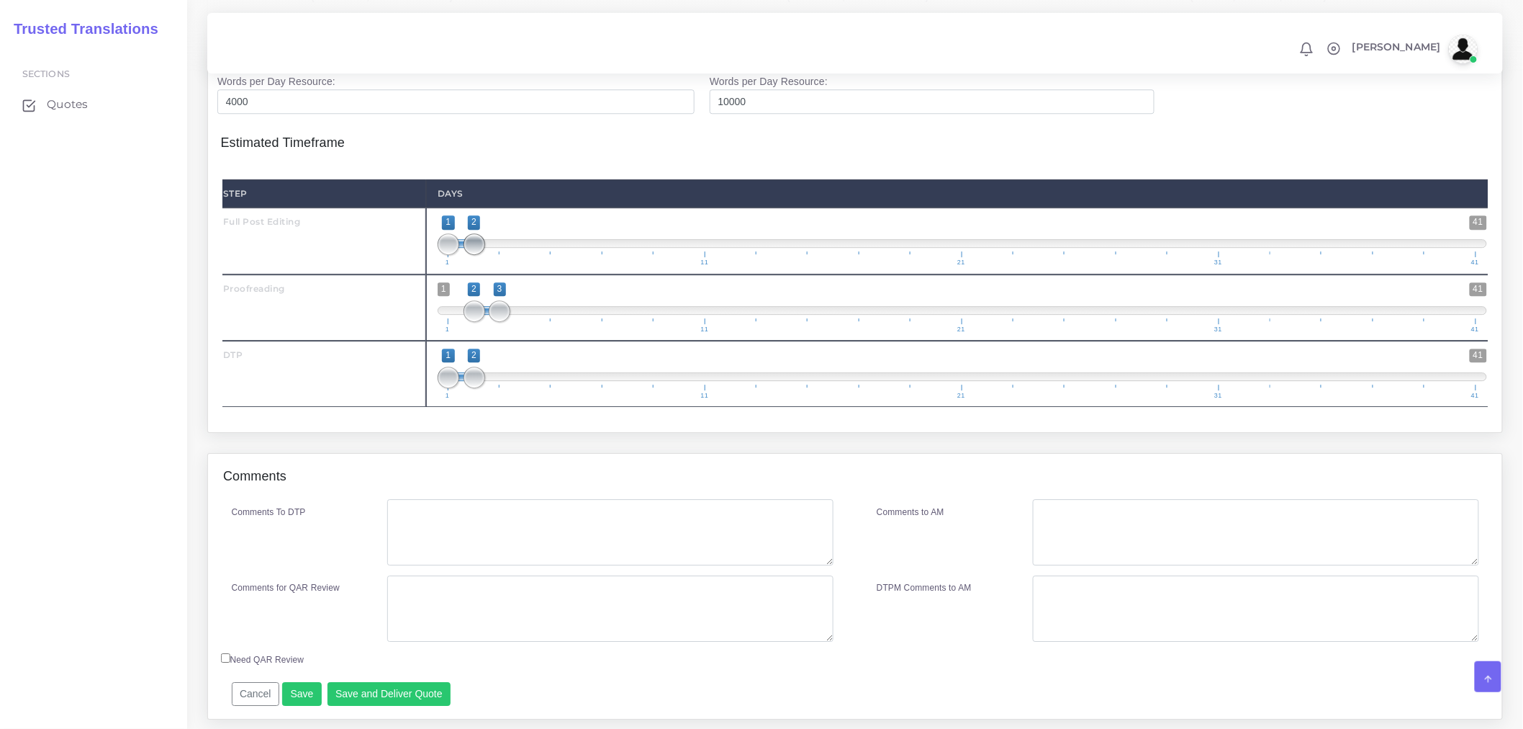
type input "1;3"
drag, startPoint x: 477, startPoint y: 270, endPoint x: 493, endPoint y: 272, distance: 16.7
click at [485, 255] on span at bounding box center [475, 244] width 22 height 22
drag, startPoint x: 504, startPoint y: 341, endPoint x: 524, endPoint y: 339, distance: 20.3
click at [524, 322] on span at bounding box center [526, 311] width 22 height 22
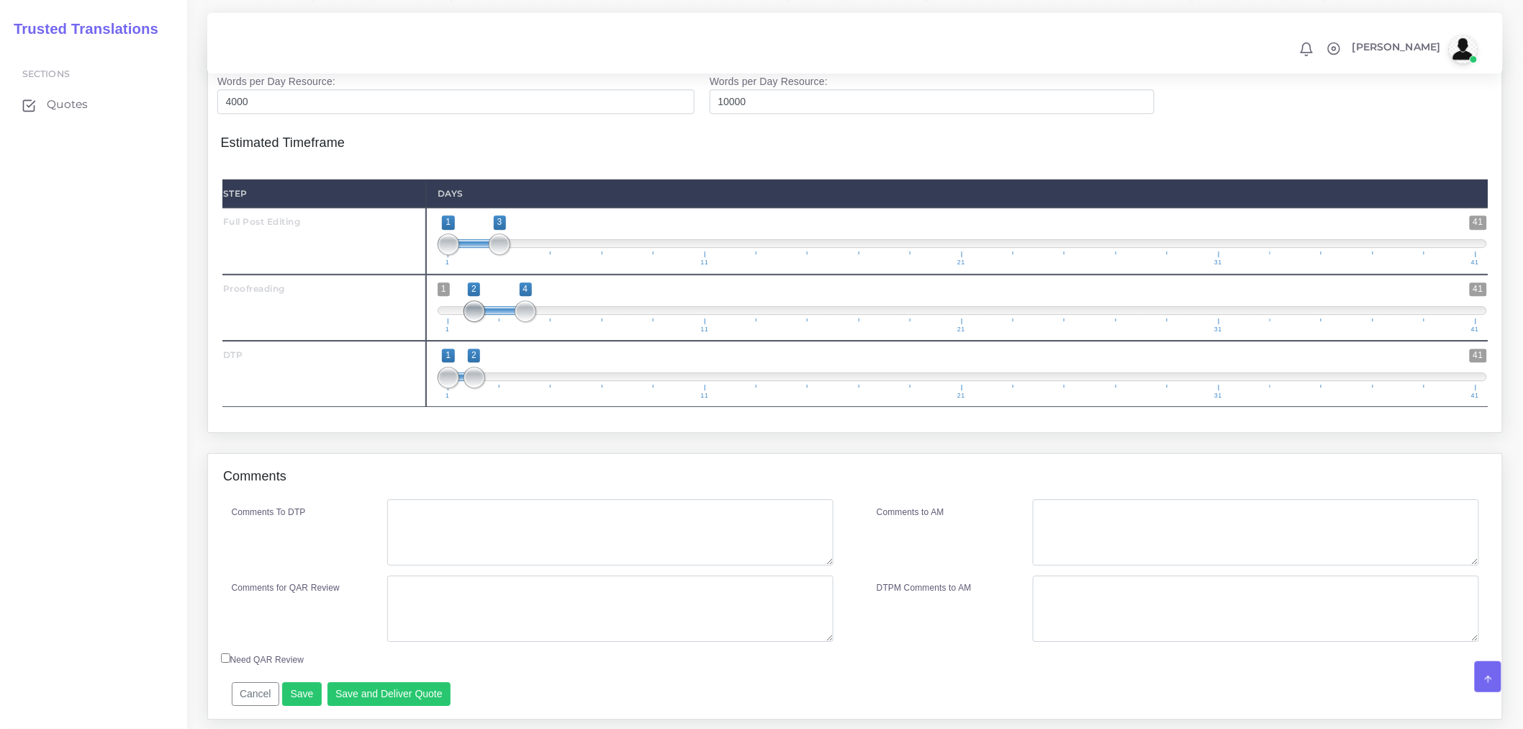
type input "3;4"
drag, startPoint x: 475, startPoint y: 341, endPoint x: 475, endPoint y: 401, distance: 59.8
click at [500, 322] on span at bounding box center [500, 311] width 22 height 22
click at [545, 388] on span at bounding box center [552, 377] width 22 height 22
click at [455, 399] on span "1 11 21 31 41" at bounding box center [962, 391] width 1028 height 14
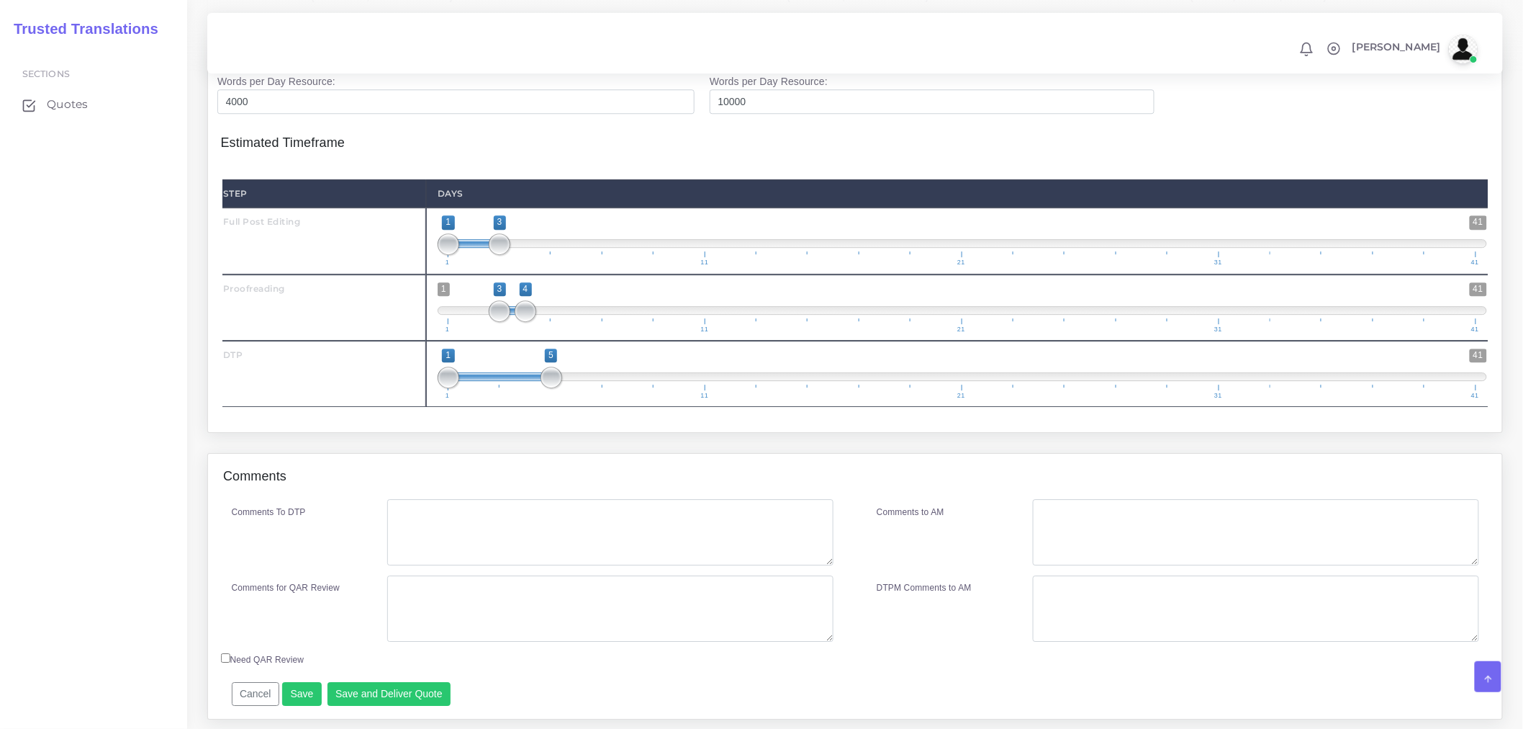
drag, startPoint x: 455, startPoint y: 414, endPoint x: 492, endPoint y: 406, distance: 38.3
click at [492, 399] on span "1 41 1 5 1 — 5 1 11 21 31 41" at bounding box center [963, 373] width 1050 height 50
drag, startPoint x: 436, startPoint y: 408, endPoint x: 454, endPoint y: 405, distance: 18.1
click at [454, 405] on div "1 41 1 5 1 — 5 1 11 21 31 41 1;5" at bounding box center [962, 374] width 1073 height 66
drag, startPoint x: 454, startPoint y: 405, endPoint x: 494, endPoint y: 404, distance: 39.6
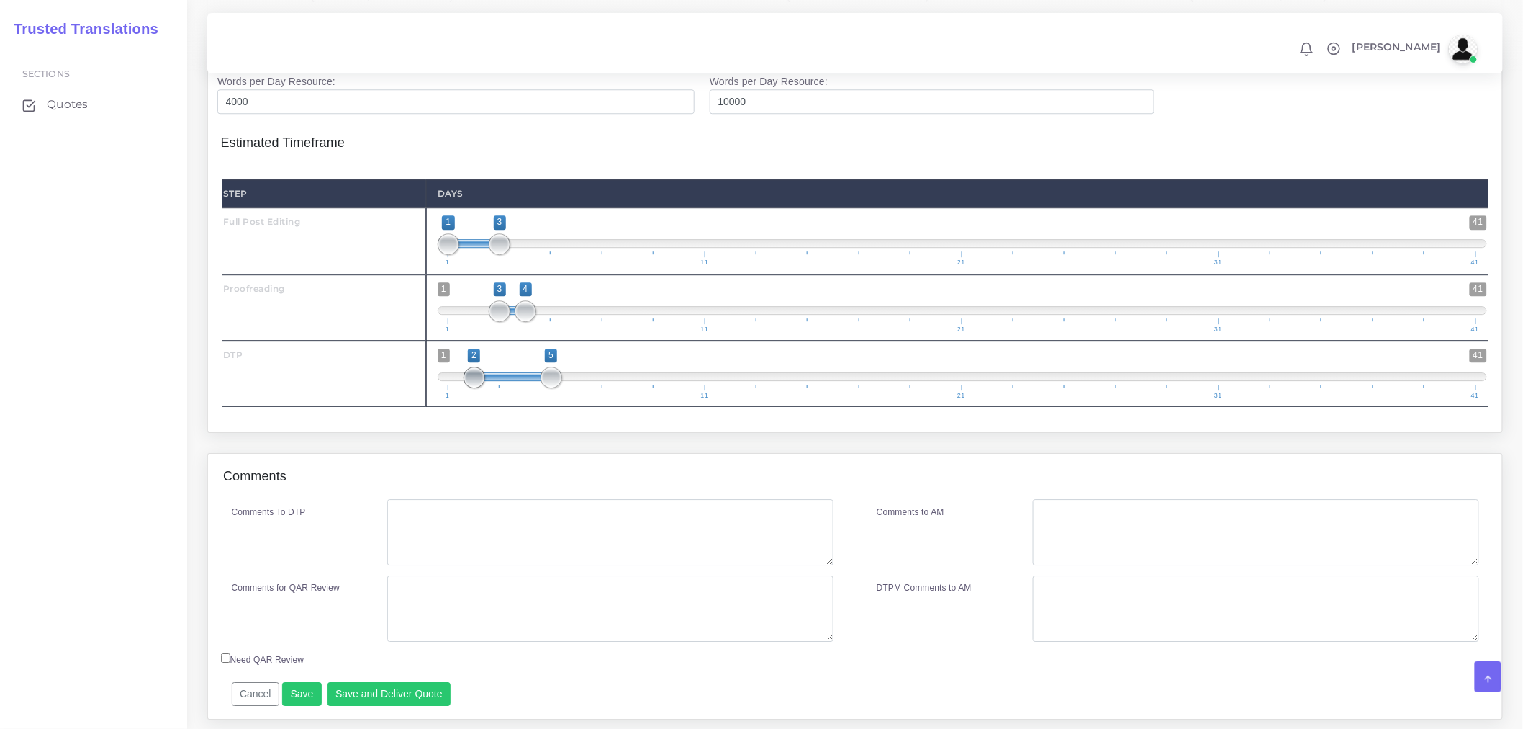
click at [485, 388] on span at bounding box center [475, 377] width 22 height 22
type input "3;4"
drag, startPoint x: 552, startPoint y: 405, endPoint x: 533, endPoint y: 406, distance: 19.5
click at [533, 388] on span at bounding box center [526, 377] width 22 height 22
drag, startPoint x: 529, startPoint y: 335, endPoint x: 545, endPoint y: 336, distance: 15.9
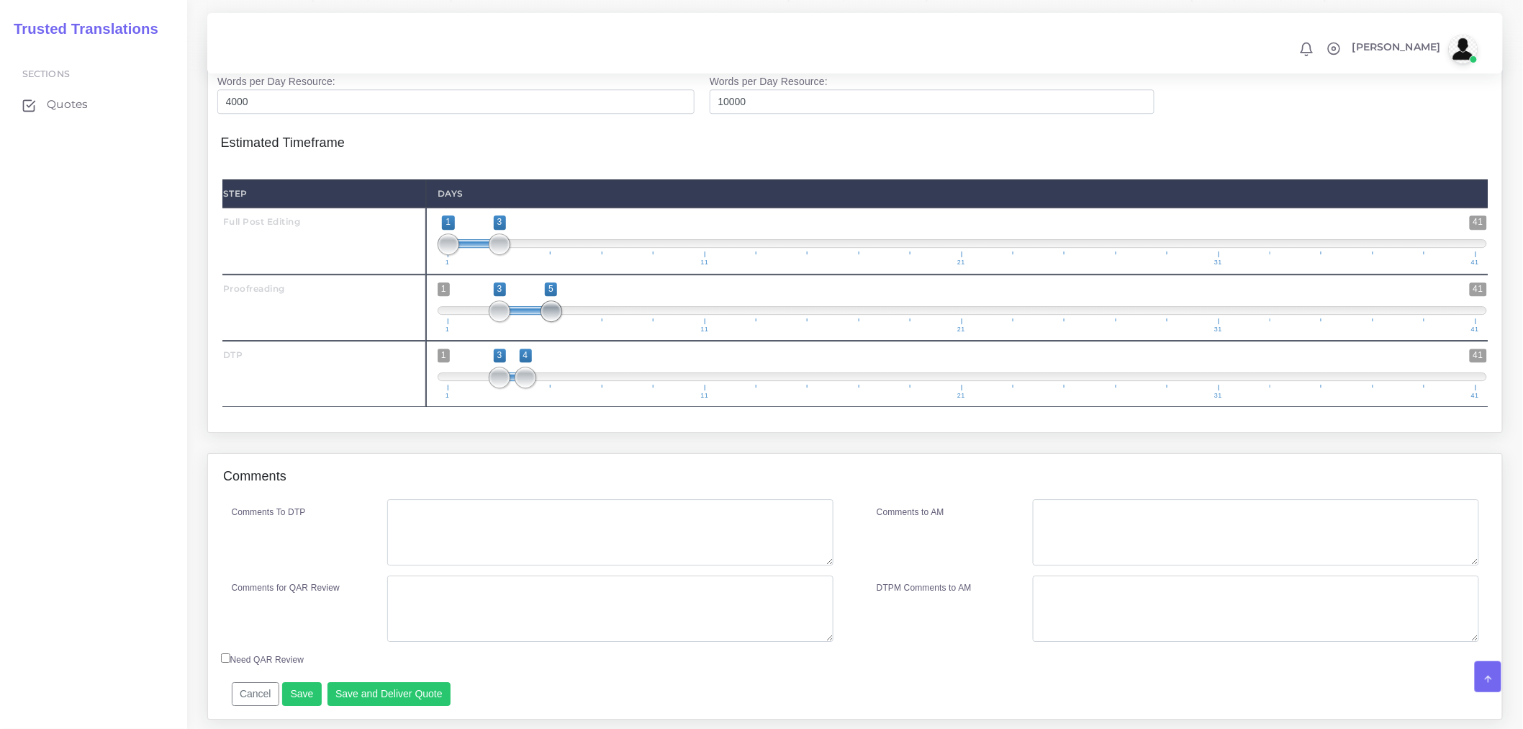
click at [545, 322] on span at bounding box center [552, 311] width 22 height 22
click at [541, 322] on span at bounding box center [552, 311] width 22 height 22
type input "4;5"
drag, startPoint x: 495, startPoint y: 336, endPoint x: 522, endPoint y: 339, distance: 26.9
click at [522, 322] on span at bounding box center [526, 311] width 22 height 22
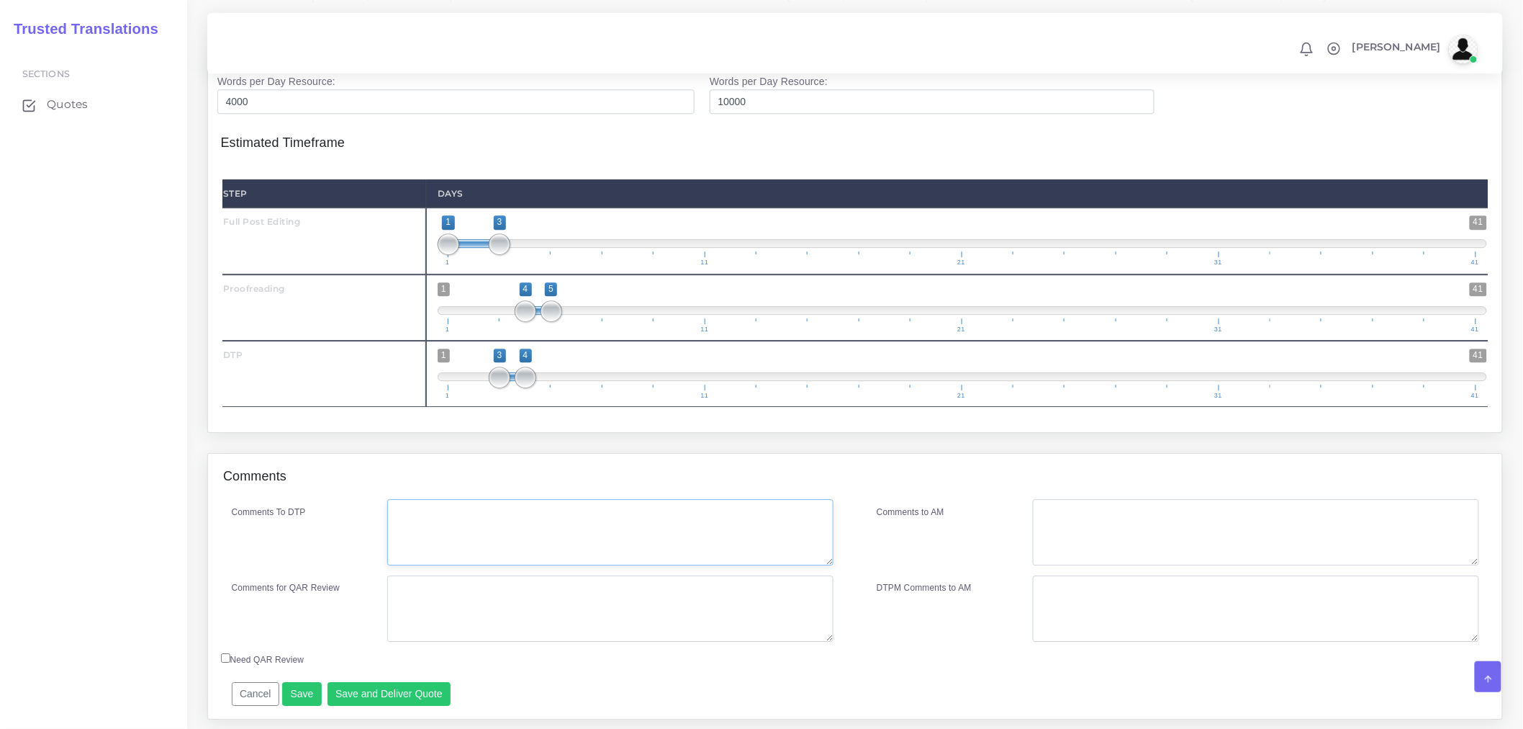
click at [523, 557] on textarea "Comments To DTP" at bounding box center [610, 532] width 446 height 66
paste textarea "Unless to mirror source formatting, no need to condense font spacing. Client do…"
type textarea "Unless to mirror source formatting, no need to condense font spacing. Client do…"
click at [497, 642] on textarea "Comments for QAR Review" at bounding box center [610, 608] width 446 height 66
drag, startPoint x: 520, startPoint y: 626, endPoint x: 277, endPoint y: 605, distance: 243.6
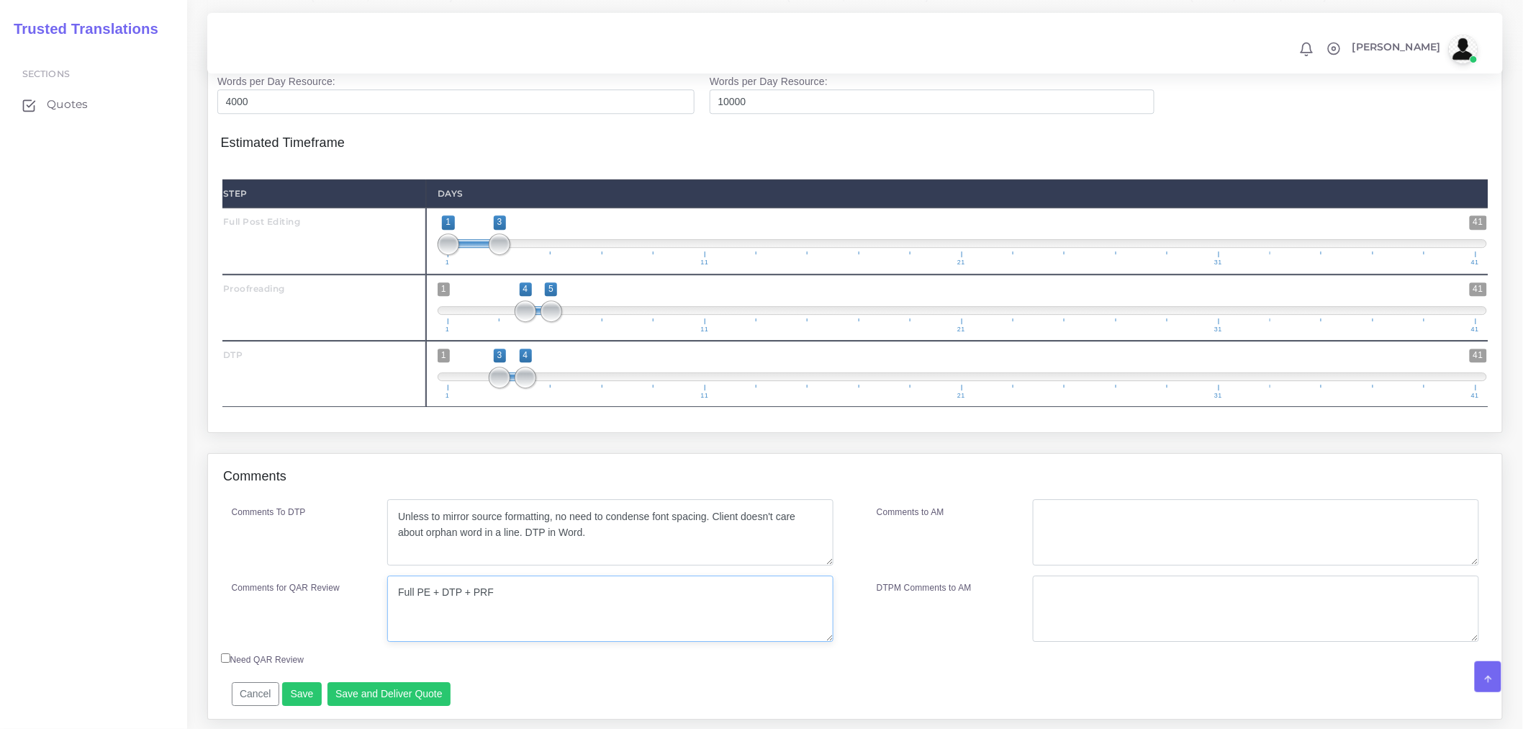
click at [277, 605] on div "Comments for QAR Review Full PE + DTP + PRF" at bounding box center [533, 608] width 624 height 66
type textarea "Full PE + DTP + PRF"
click at [1158, 562] on textarea "Comments to AM" at bounding box center [1256, 532] width 446 height 66
paste textarea "Full PE + DTP + PRF"
type textarea "Full PE + DTP + PRF"
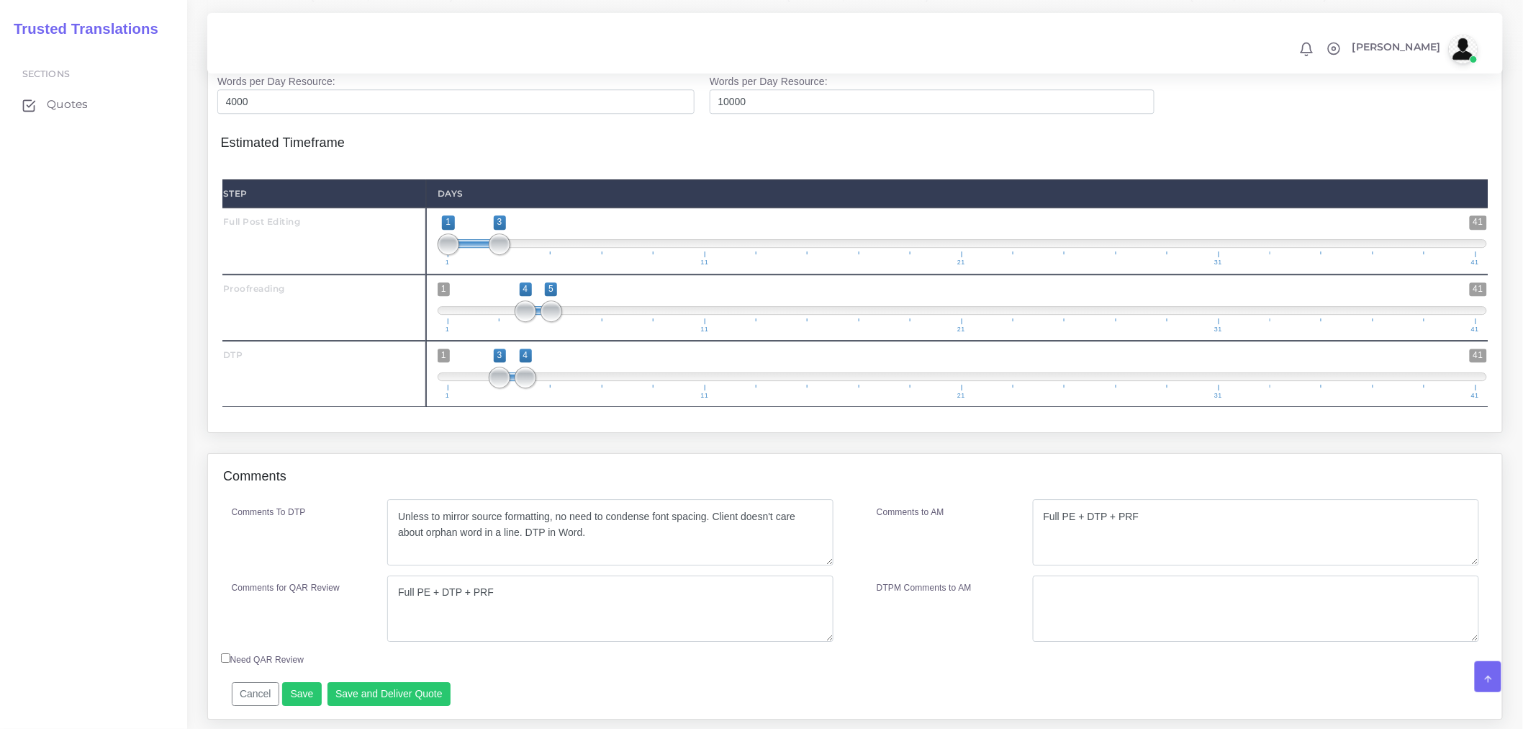
click at [482, 706] on div "Cancel Save Save and Deliver Quote Remember to fill in the estimated time for e…" at bounding box center [697, 688] width 952 height 35
click at [396, 706] on button "Save and Deliver Quote" at bounding box center [390, 694] width 124 height 24
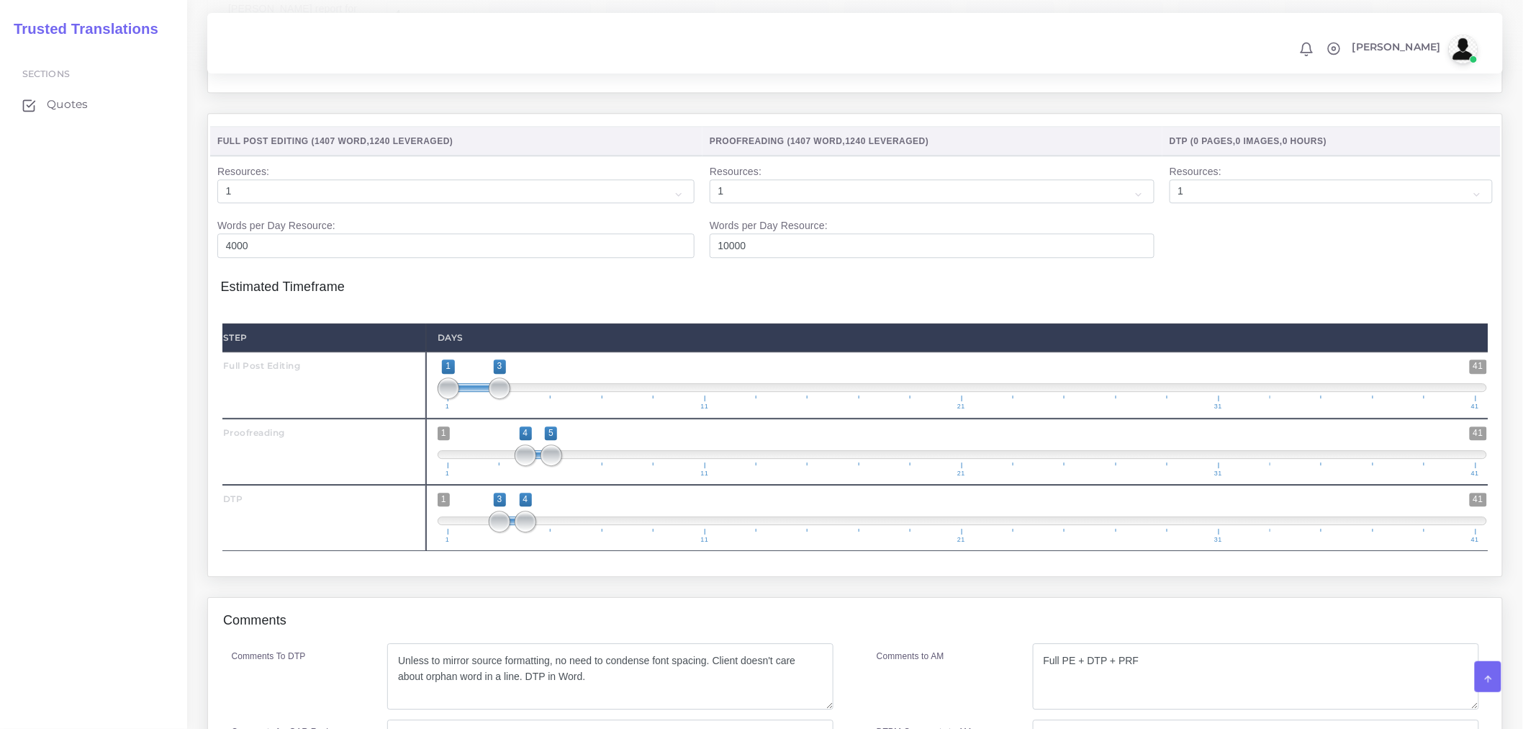
scroll to position [1520, 0]
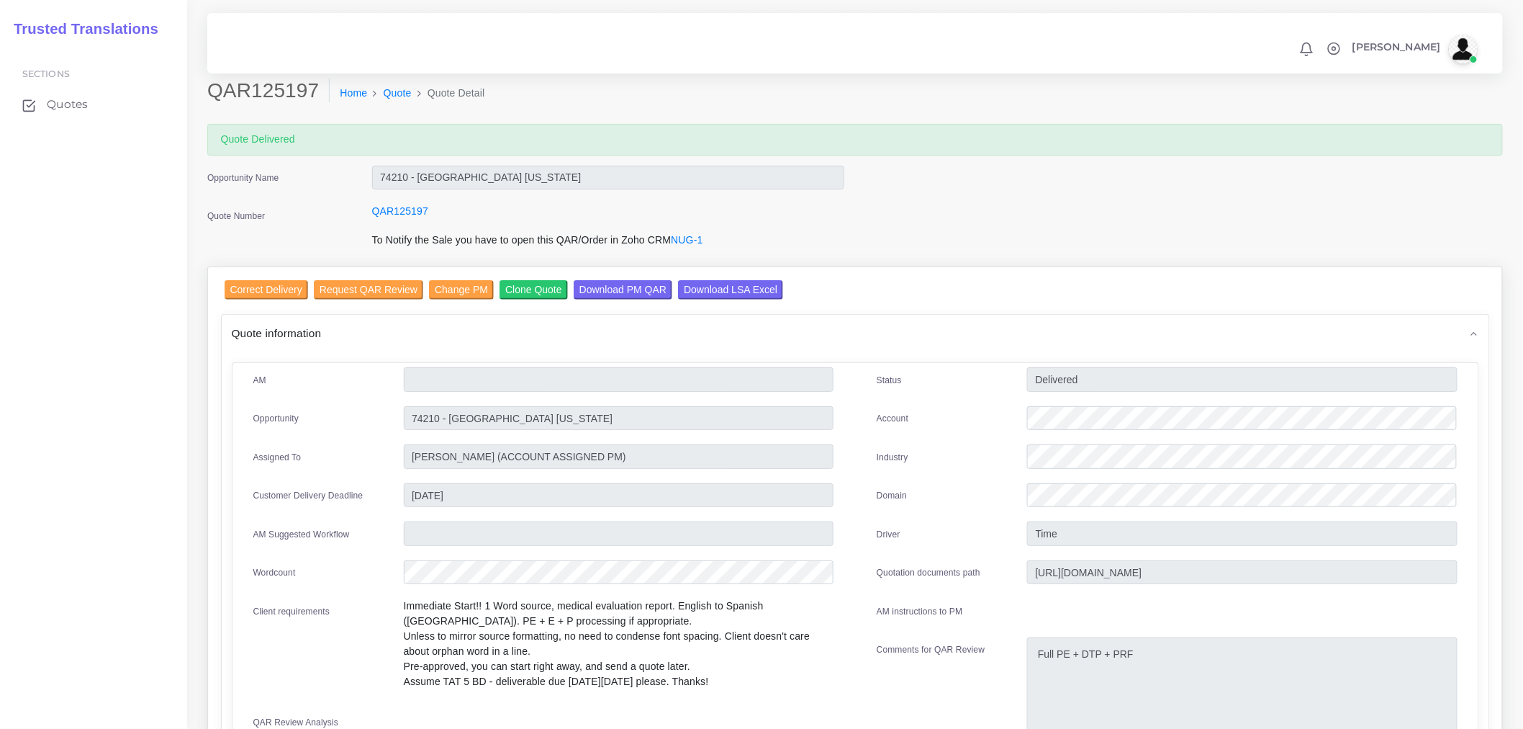
drag, startPoint x: 775, startPoint y: 281, endPoint x: 760, endPoint y: 287, distance: 16.9
click at [775, 281] on div "Correct Delivery Request QAR Review Change PM Clone Quote Download PM QAR Downl…" at bounding box center [863, 291] width 1277 height 23
click at [752, 290] on input "Download LSA Excel" at bounding box center [730, 289] width 105 height 19
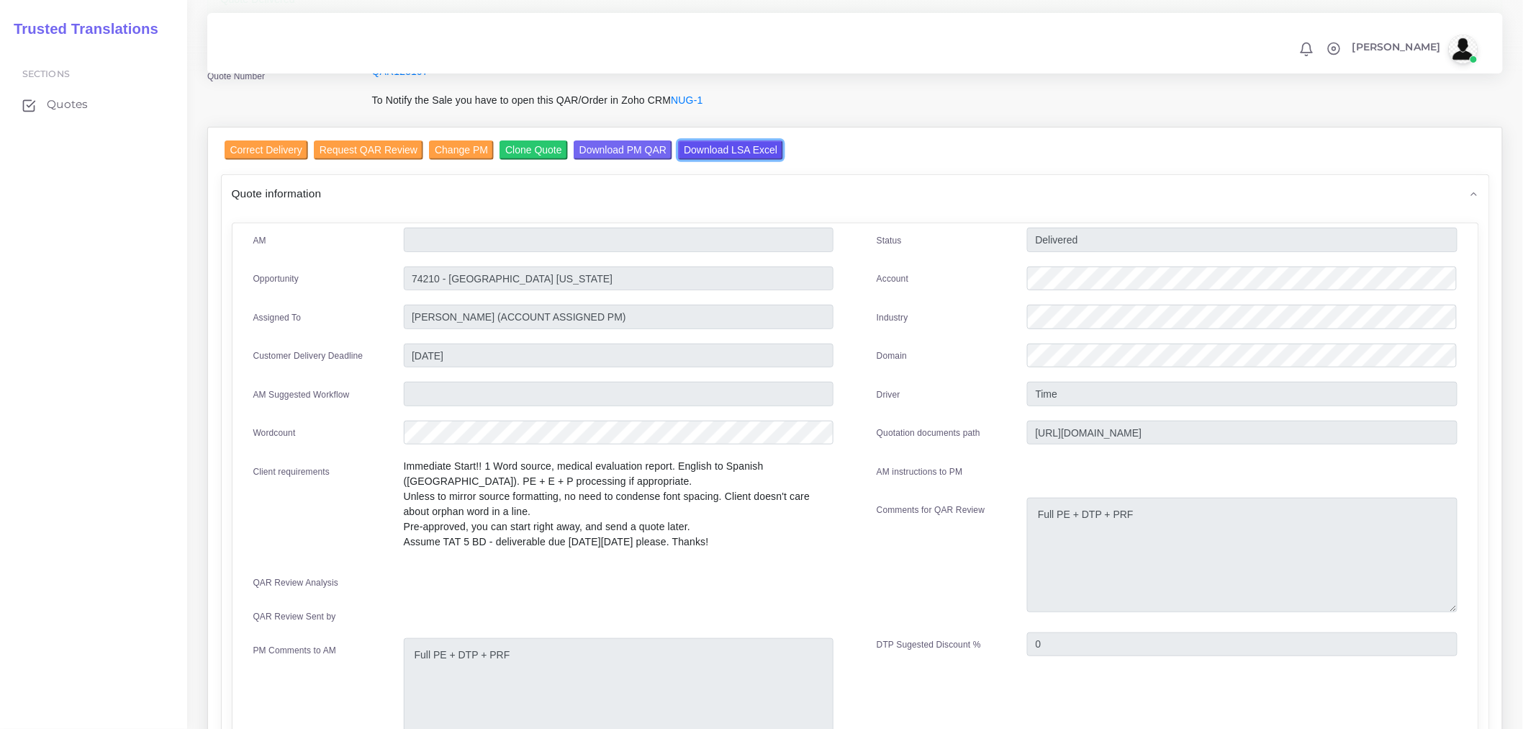
scroll to position [400, 0]
